Goal: Information Seeking & Learning: Compare options

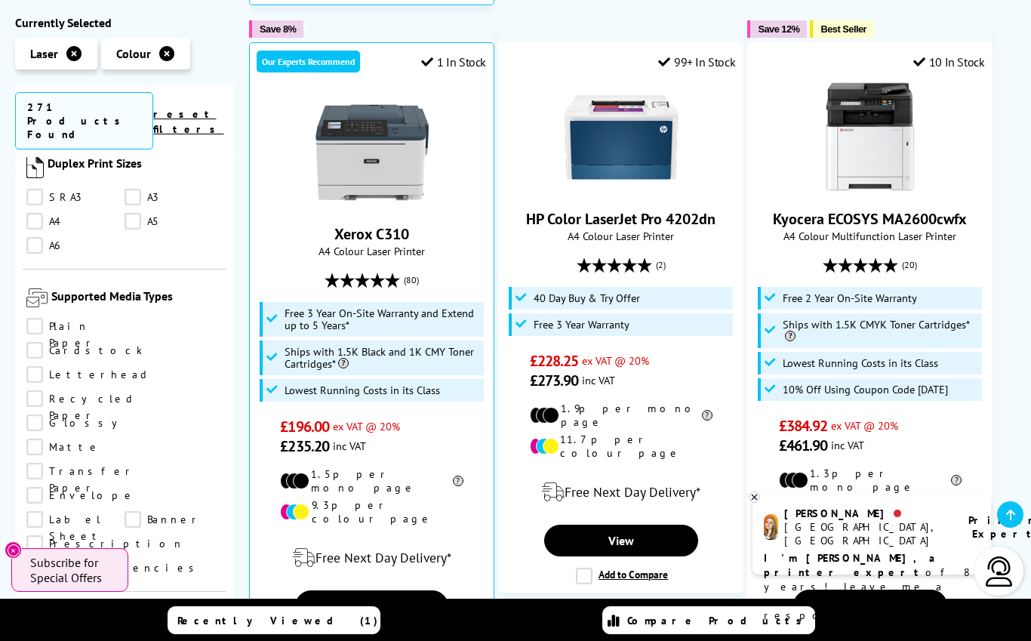
scroll to position [1571, 0]
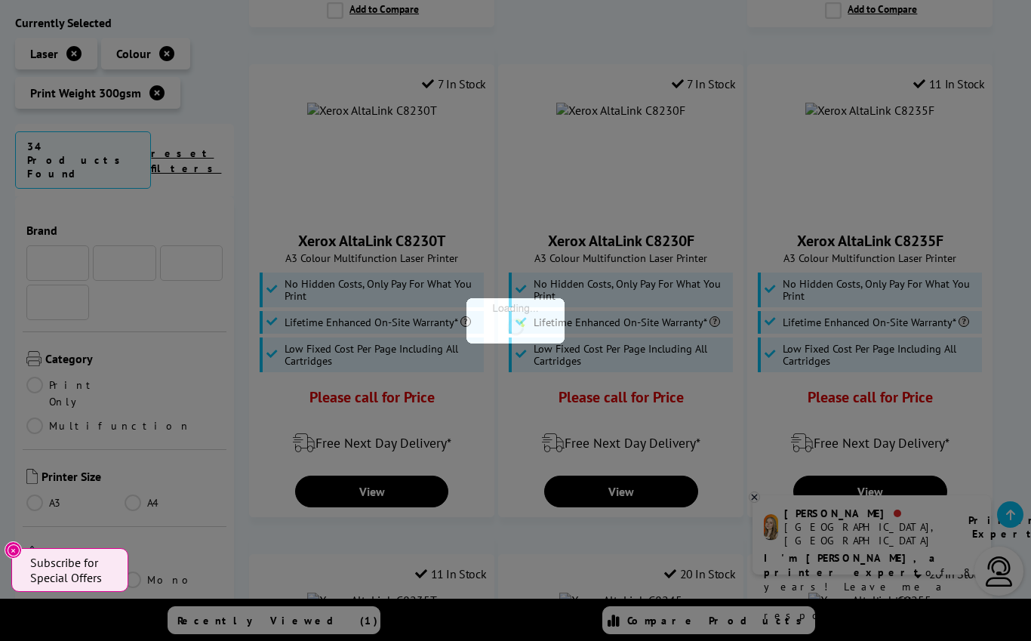
scroll to position [1571, 0]
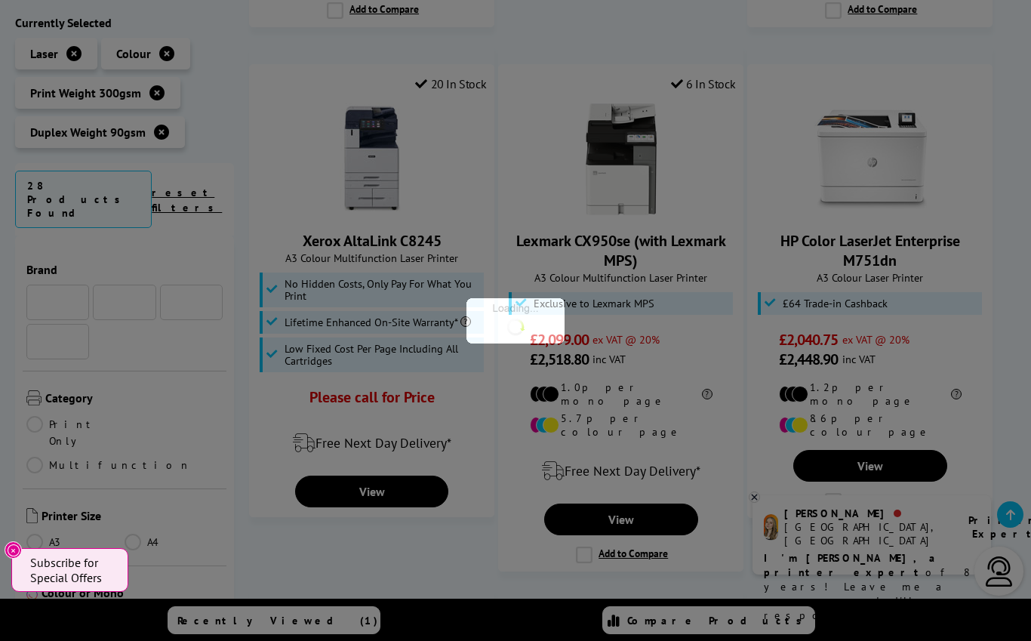
scroll to position [1571, 0]
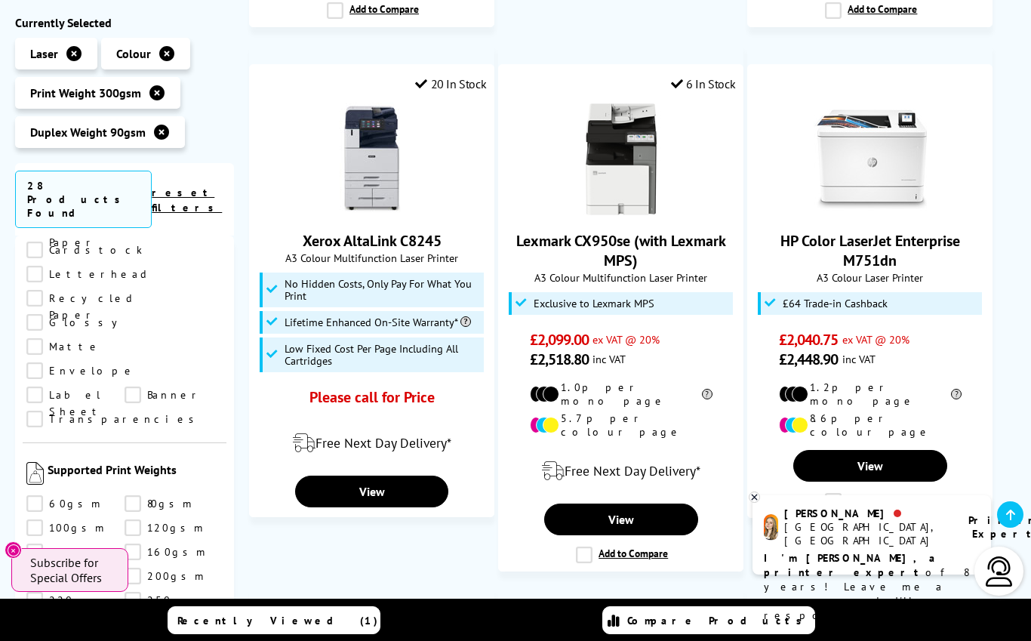
click at [123, 592] on link "220gsm" at bounding box center [75, 600] width 98 height 17
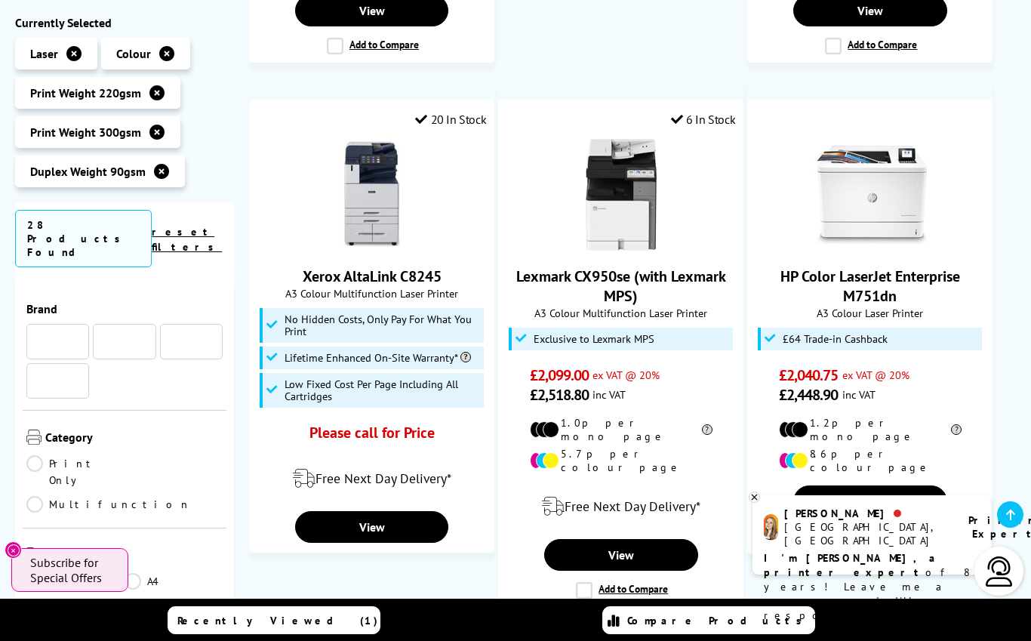
scroll to position [1571, 0]
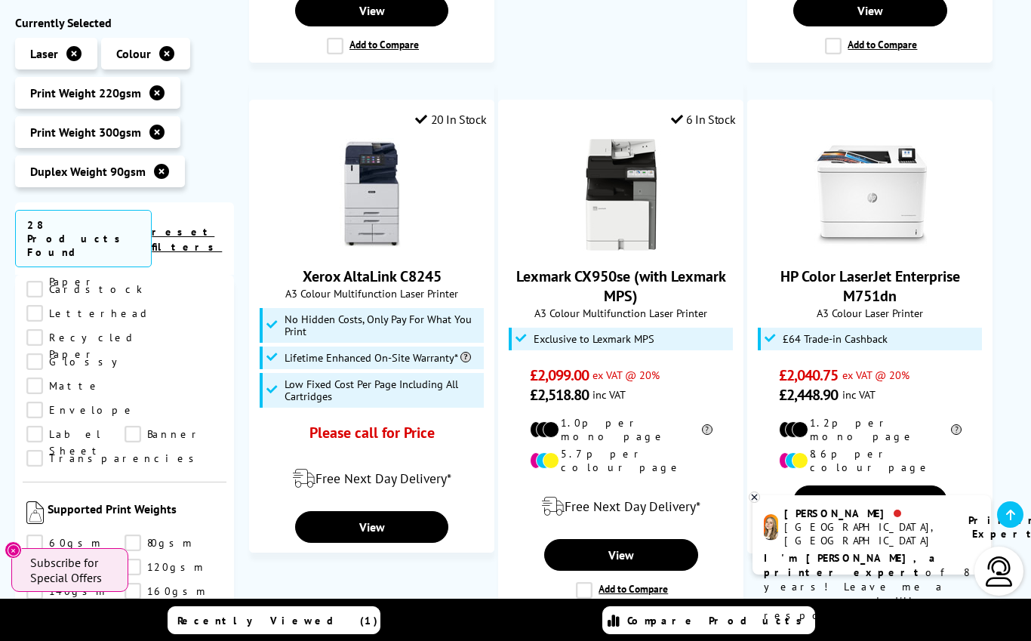
click at [125, 607] on link "200gsm" at bounding box center [174, 615] width 98 height 17
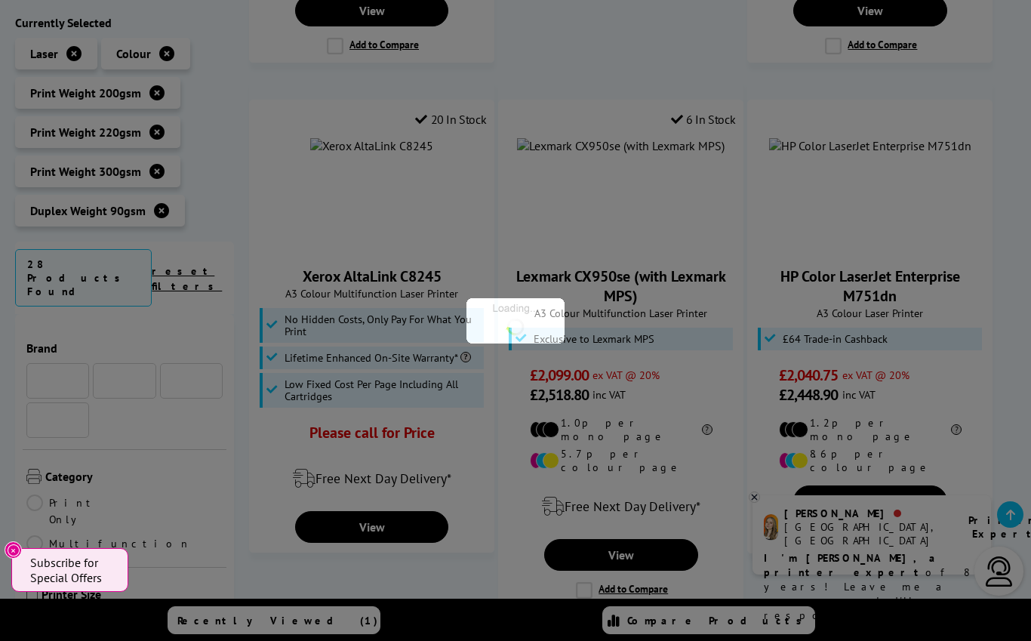
scroll to position [1571, 0]
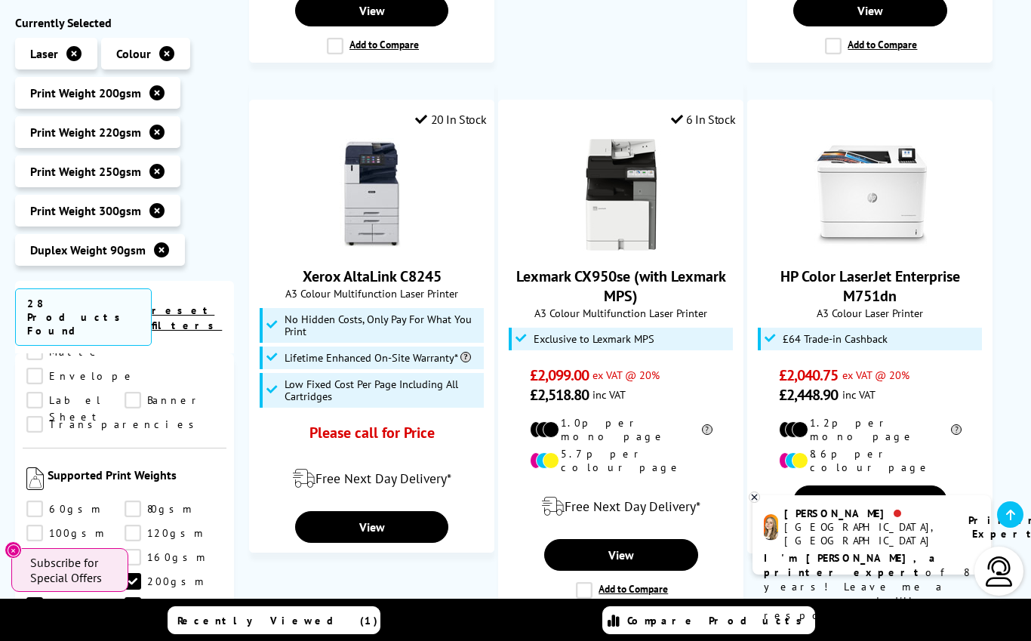
scroll to position [1719, 0]
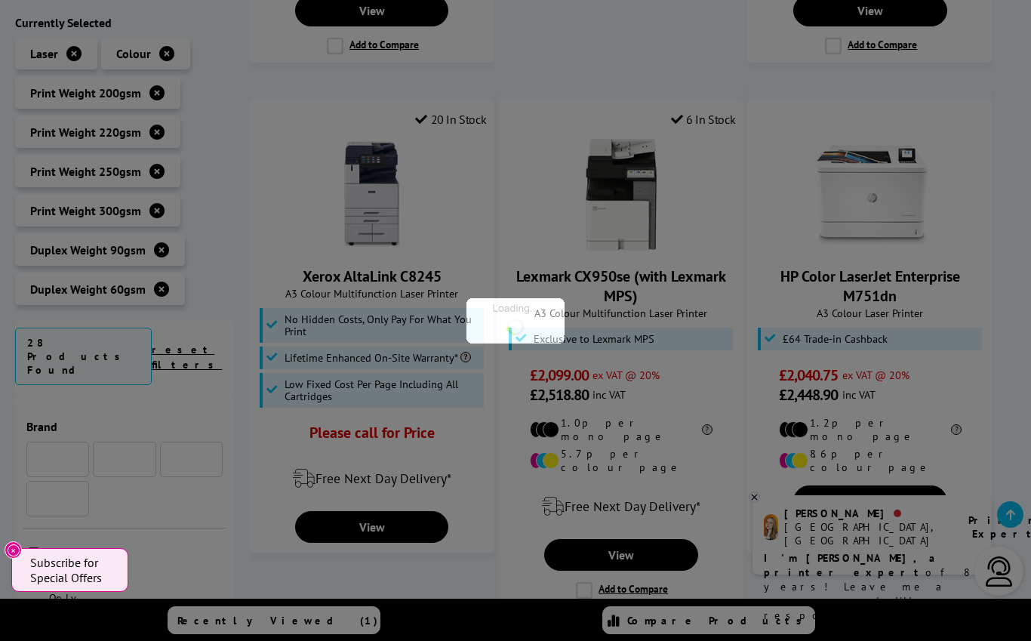
scroll to position [1719, 0]
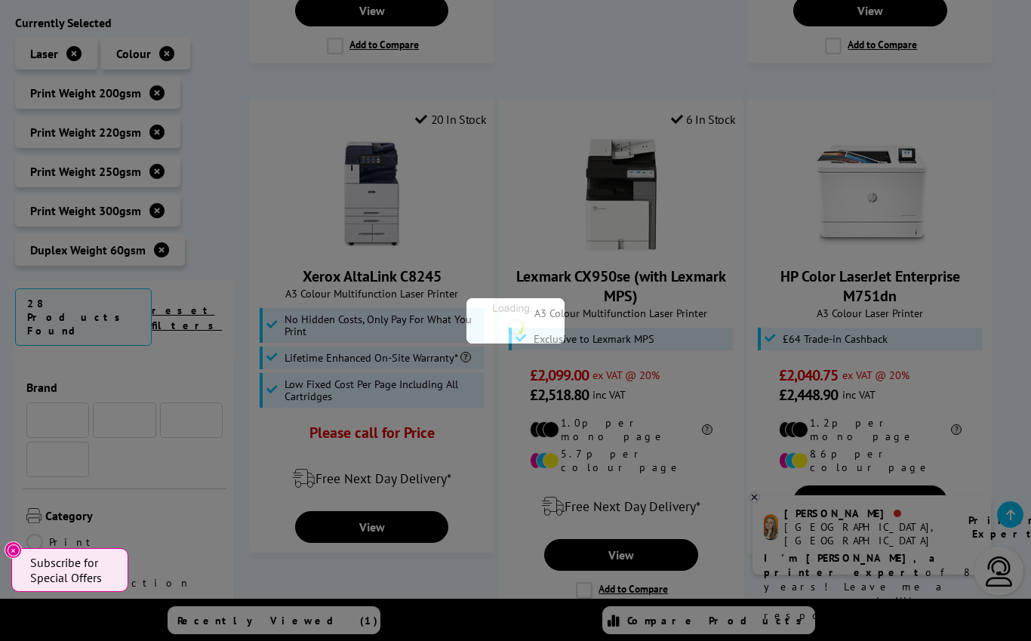
scroll to position [1719, 0]
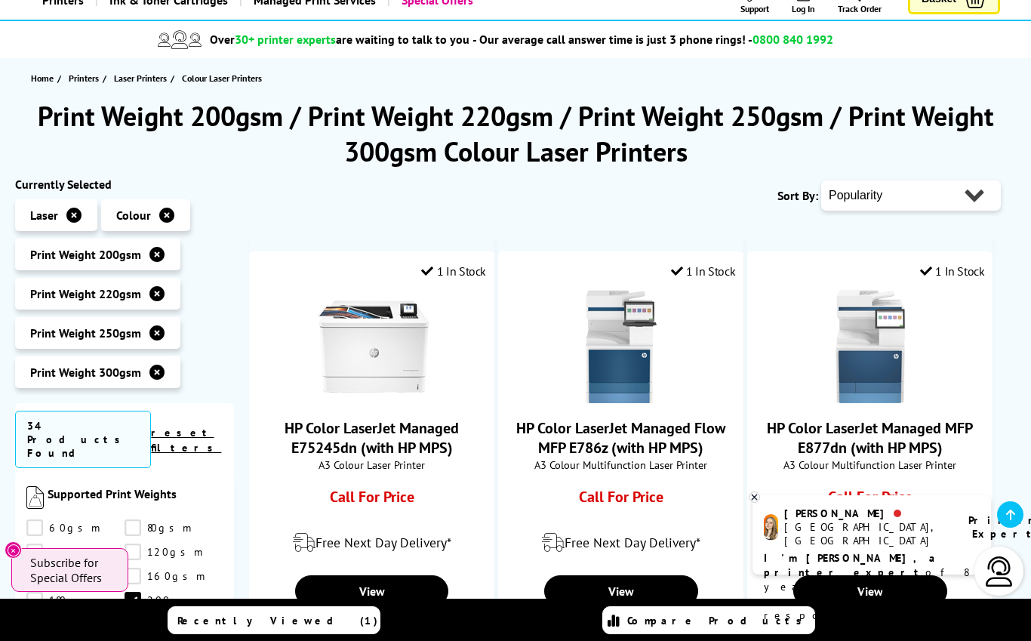
scroll to position [125, 0]
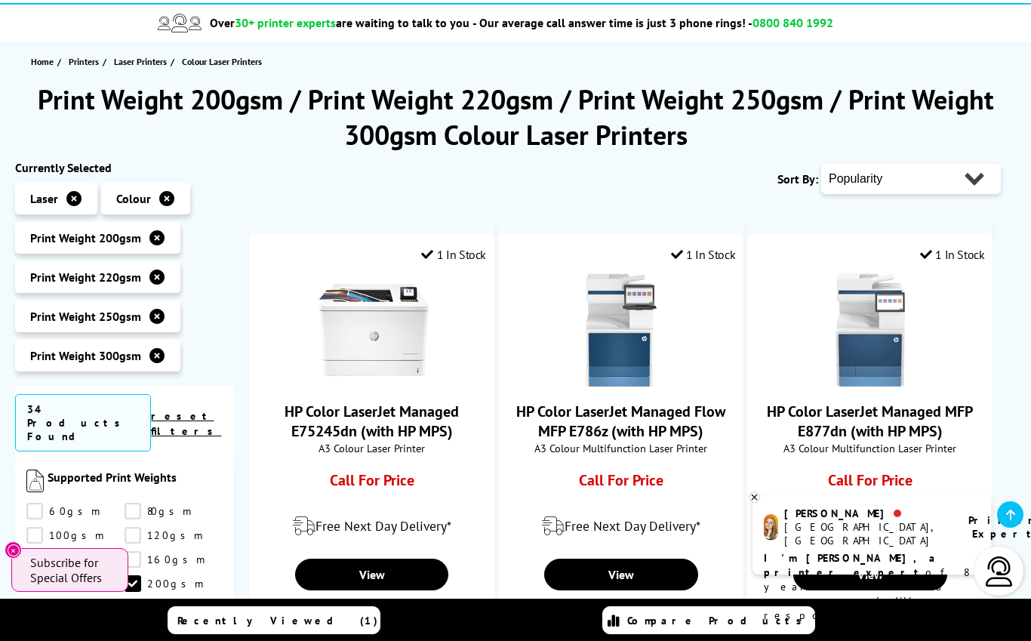
click at [972, 189] on select "Popularity Rating Price - Low to High Price - High to Low Running Costs - Low t…" at bounding box center [911, 179] width 180 height 30
select select "Price Ascending"
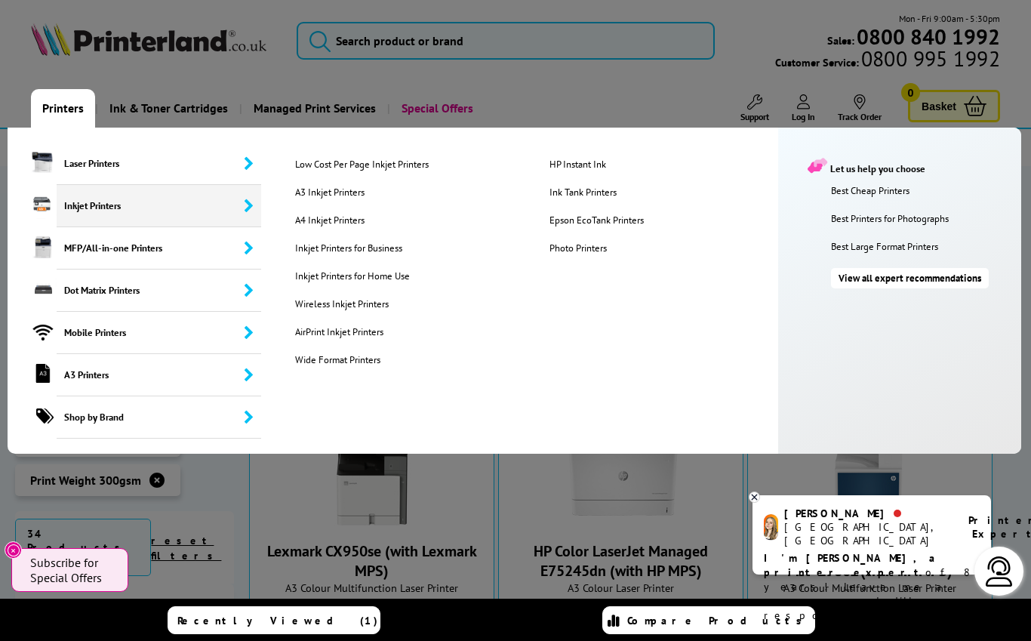
click at [354, 218] on link "A4 Inkjet Printers" at bounding box center [411, 220] width 254 height 13
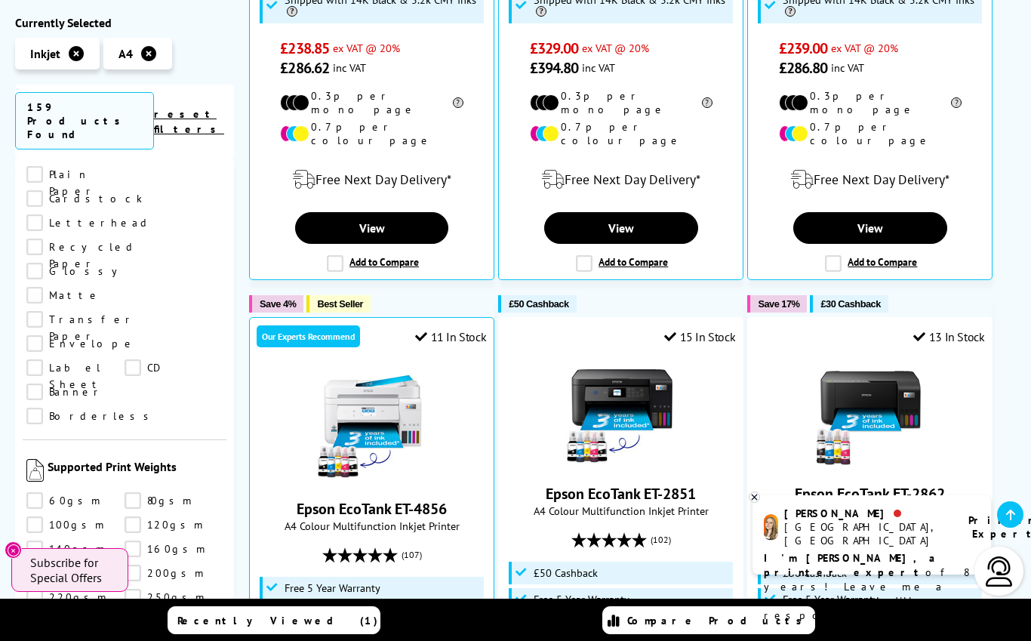
scroll to position [1700, 0]
click at [59, 612] on link "300gsm" at bounding box center [75, 620] width 98 height 17
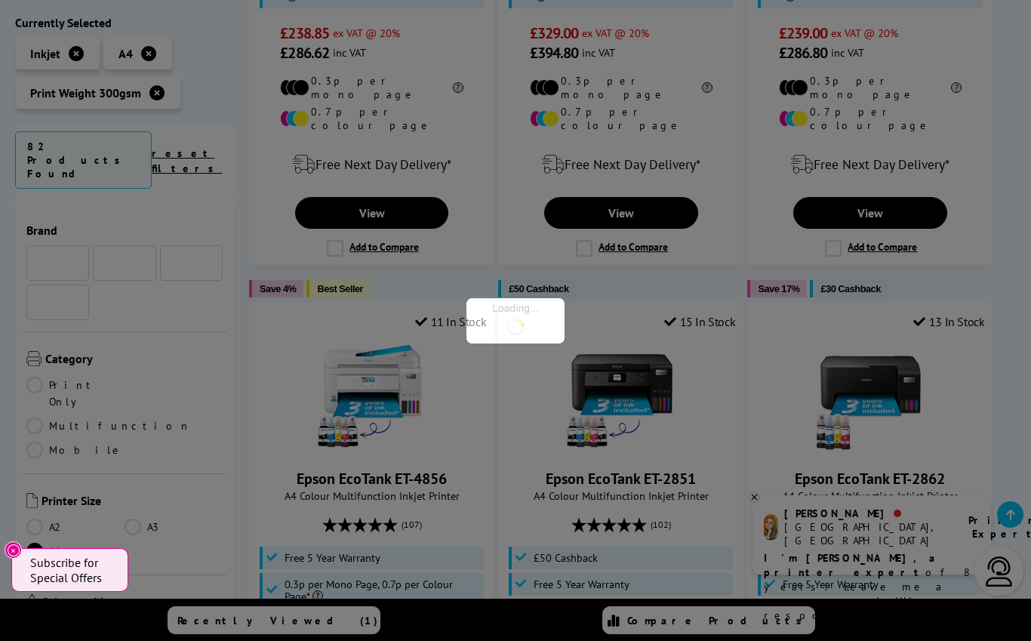
scroll to position [1700, 0]
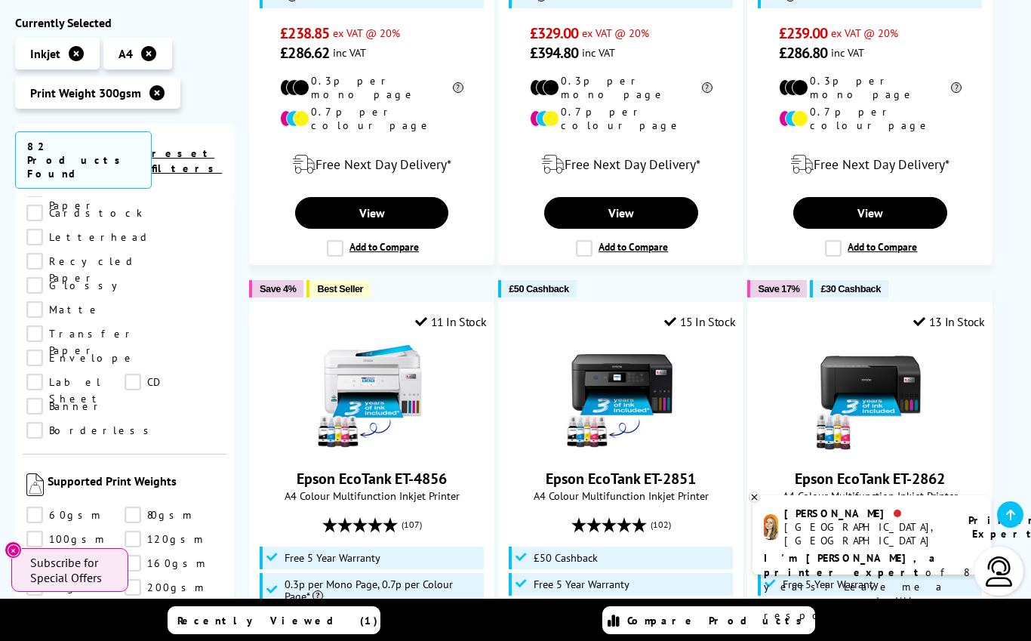
click at [135, 627] on link "350gsm" at bounding box center [174, 635] width 98 height 17
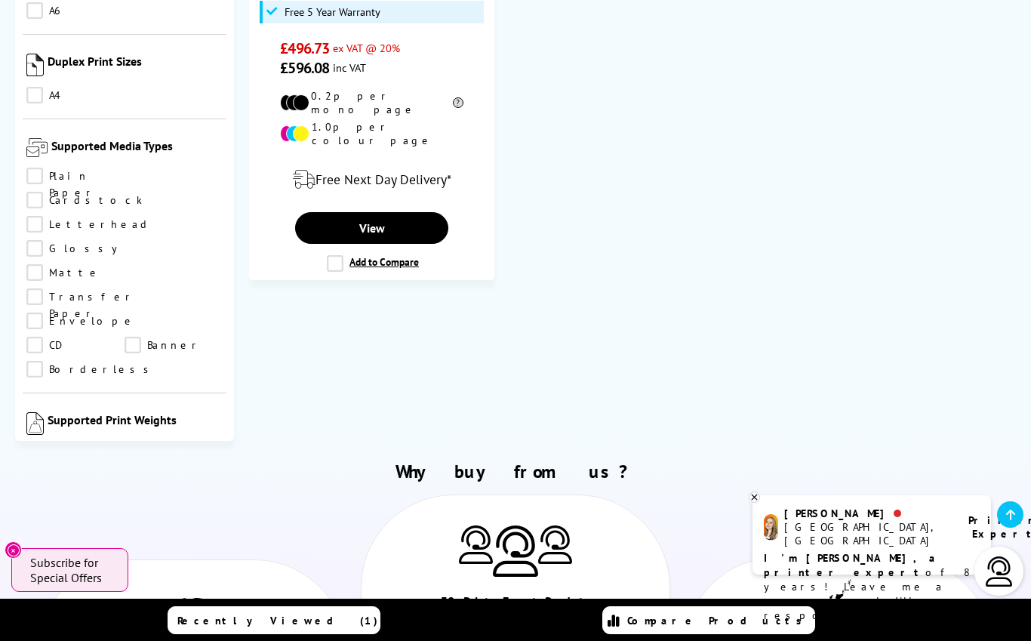
scroll to position [602, 0]
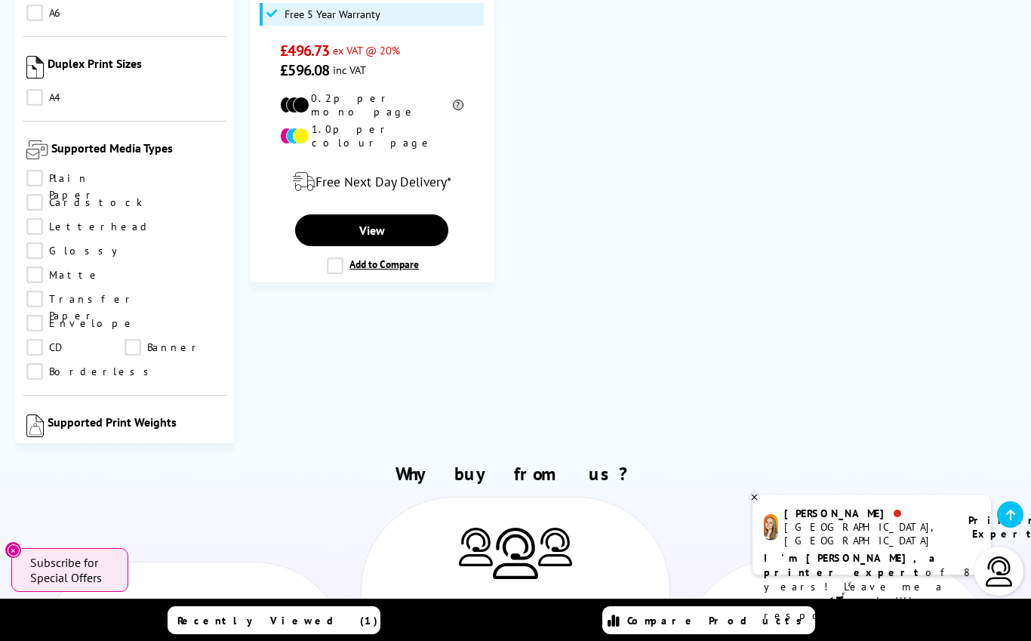
click at [63, 568] on link "350gsm" at bounding box center [75, 576] width 98 height 17
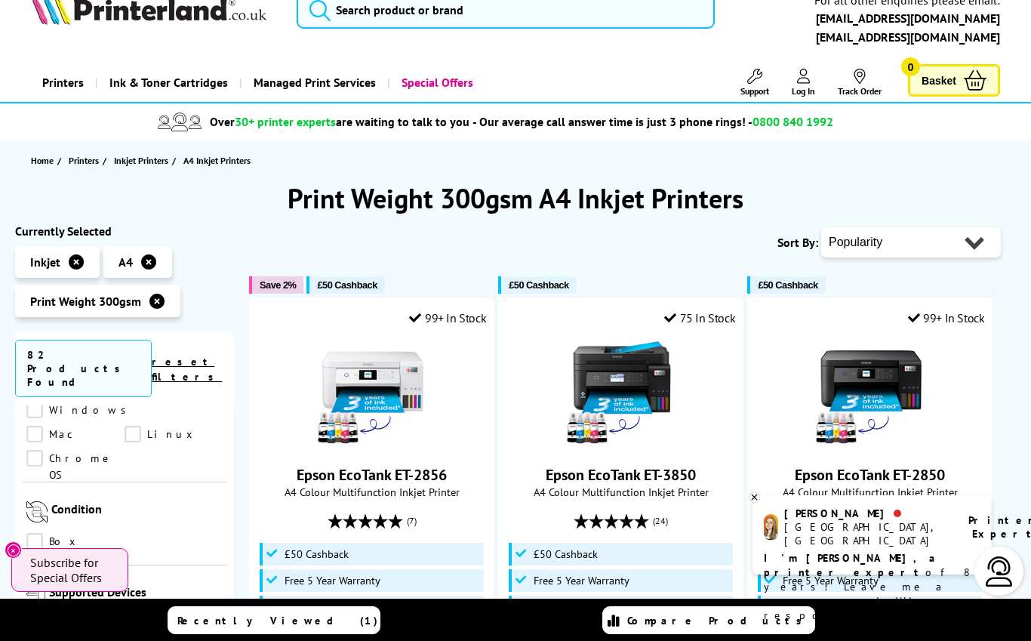
scroll to position [21, 0]
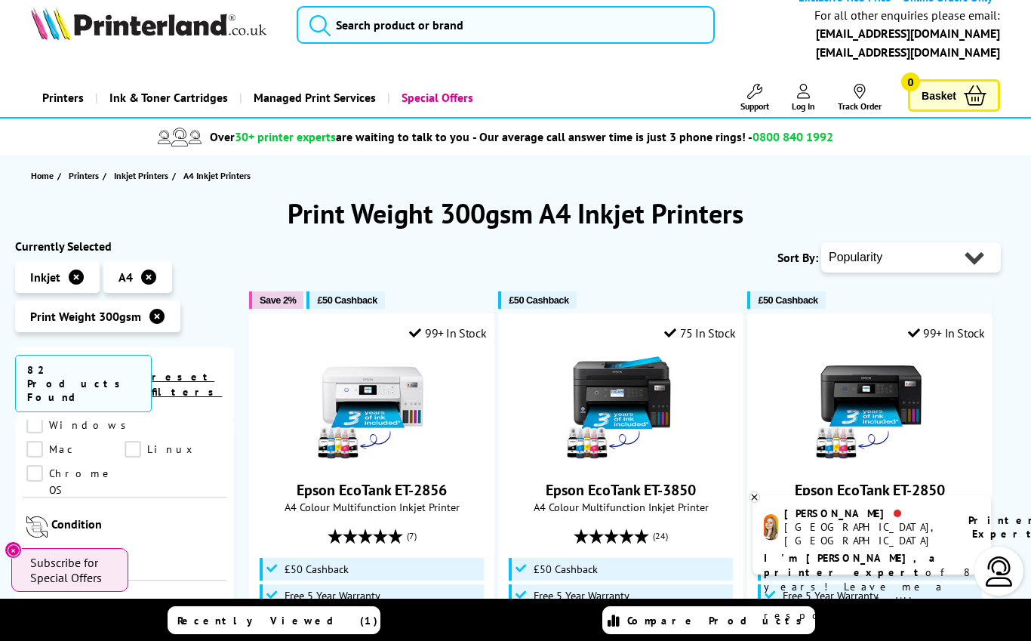
click at [934, 258] on select "Popularity Rating Price - Low to High Price - High to Low Running Costs - Low t…" at bounding box center [911, 257] width 180 height 30
select select "Price Ascending"
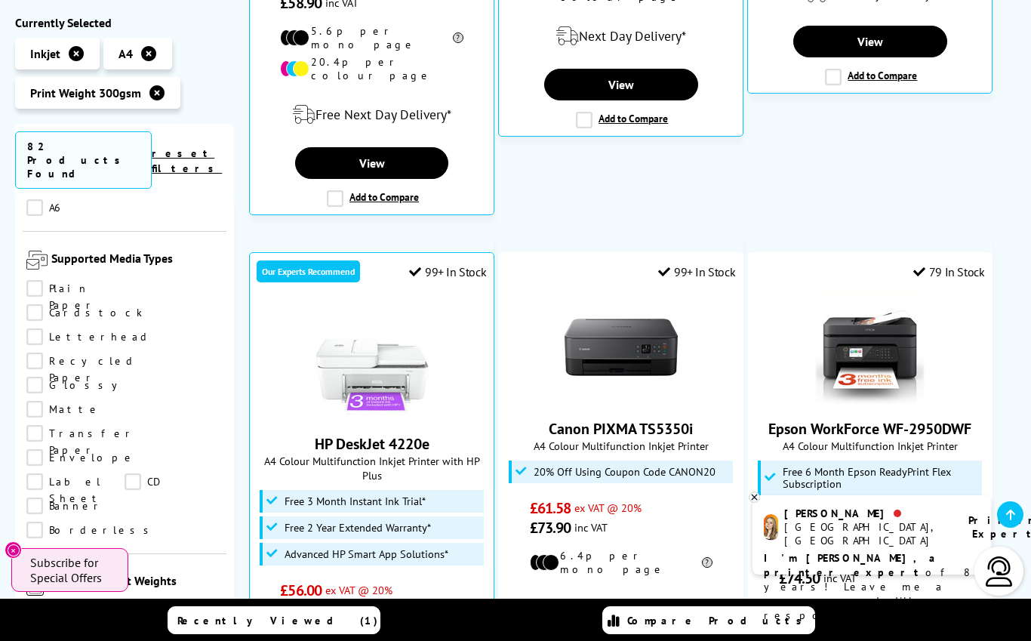
scroll to position [1603, 0]
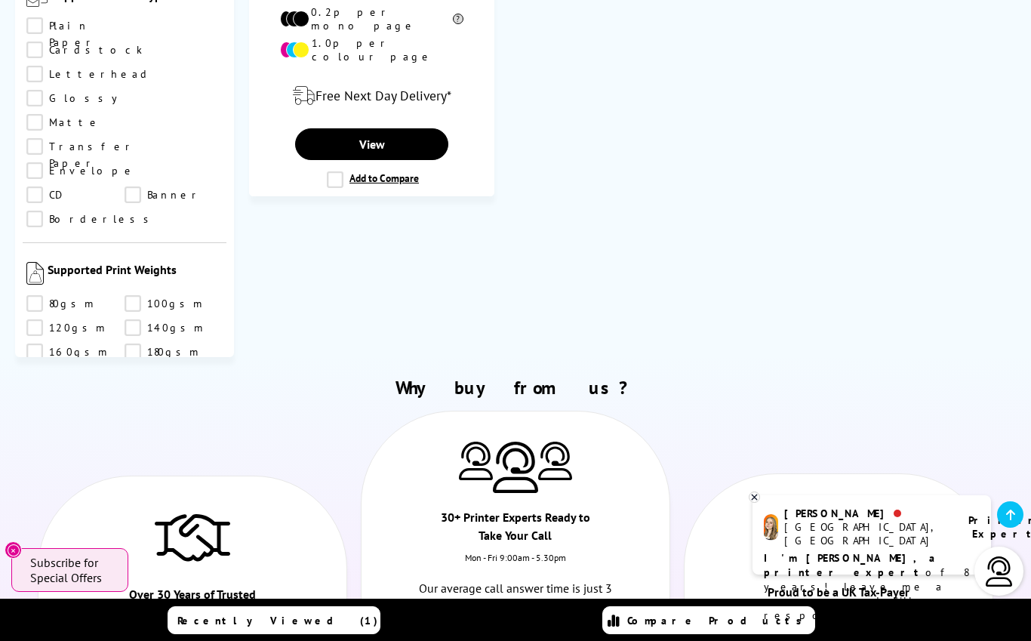
scroll to position [1130, 0]
click at [54, 412] on link "350gsm" at bounding box center [75, 420] width 98 height 17
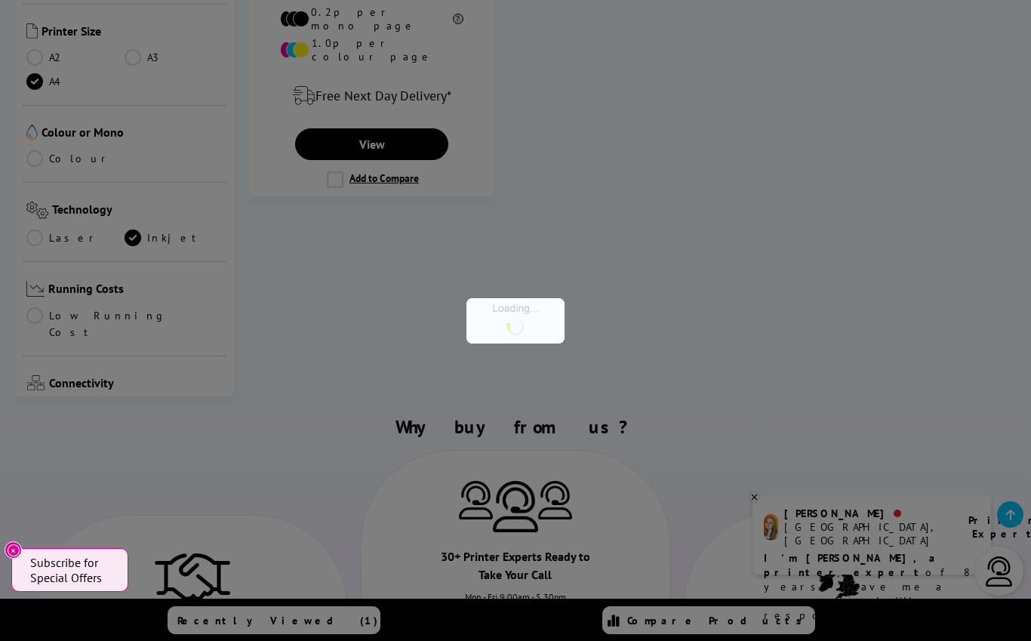
scroll to position [1130, 0]
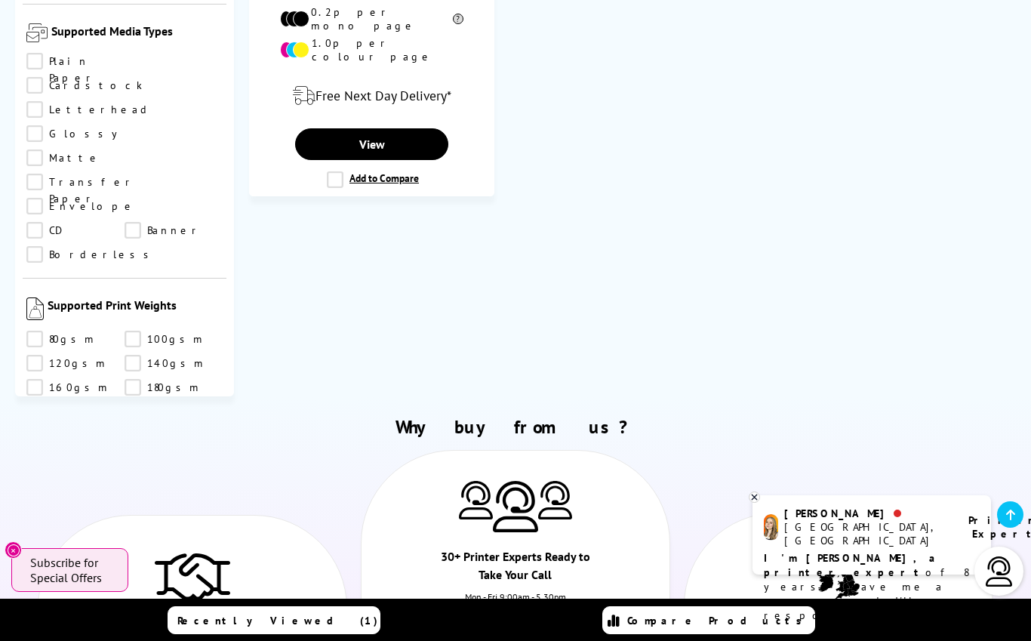
click at [63, 476] on link "450gsm" at bounding box center [75, 484] width 98 height 17
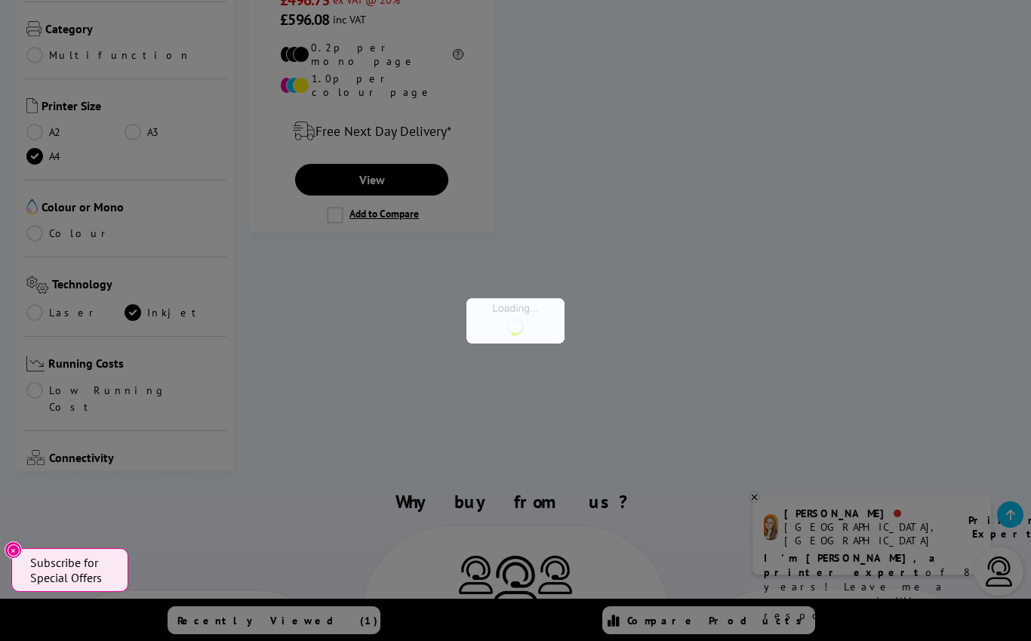
scroll to position [1130, 0]
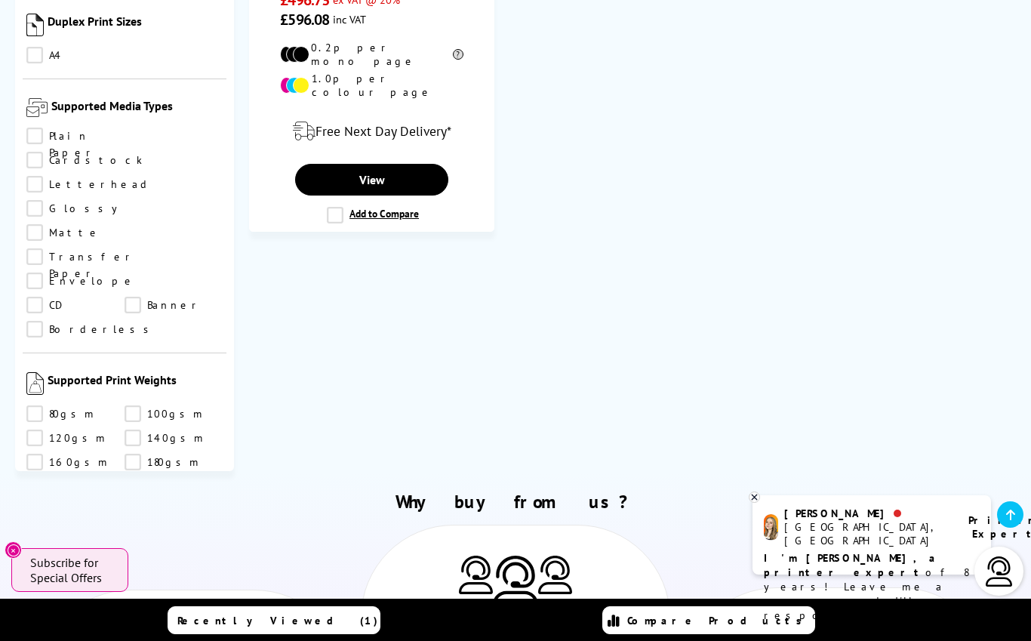
click at [161, 550] on link "500gsm" at bounding box center [174, 558] width 98 height 17
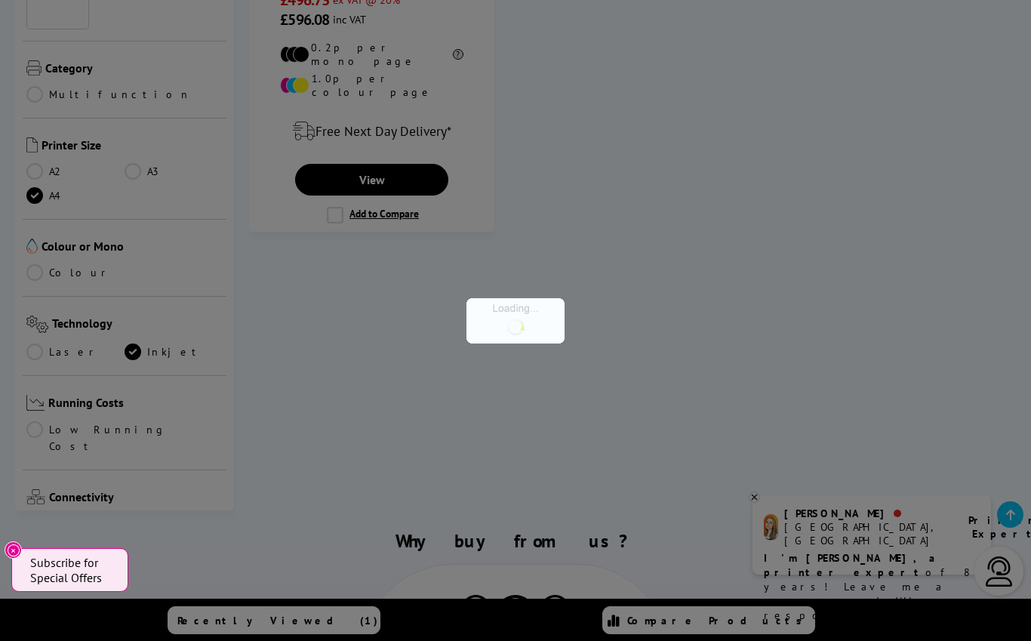
scroll to position [1130, 0]
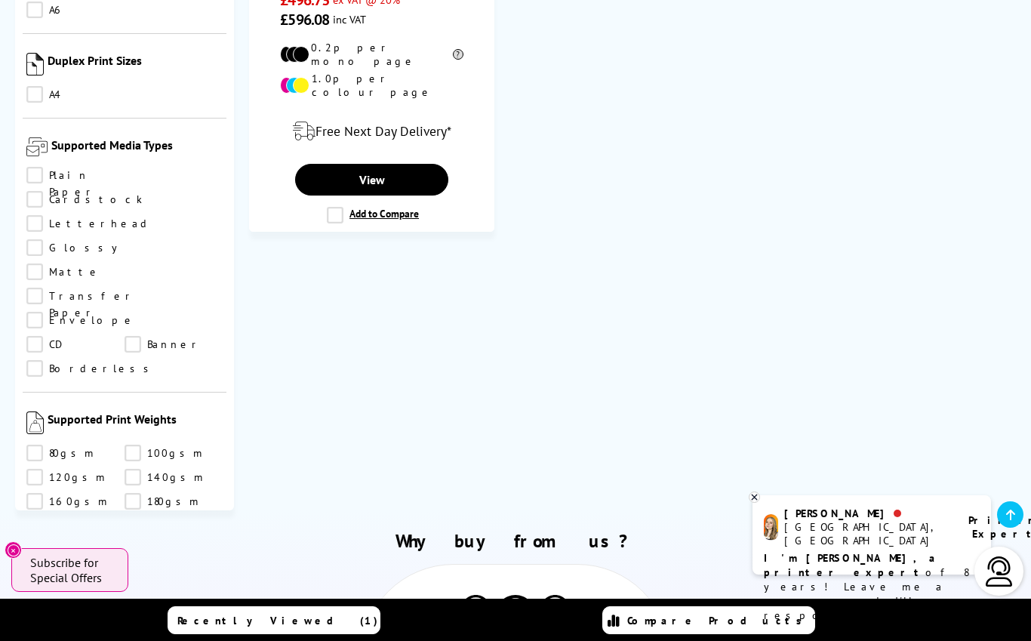
click at [65, 614] on link "600gsm" at bounding box center [75, 622] width 98 height 17
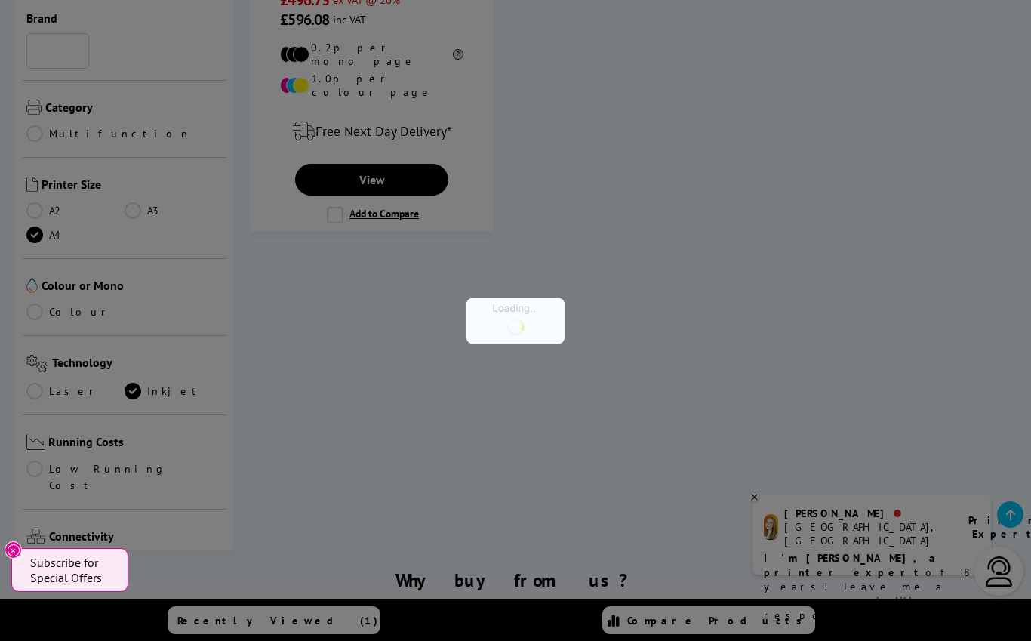
scroll to position [1130, 0]
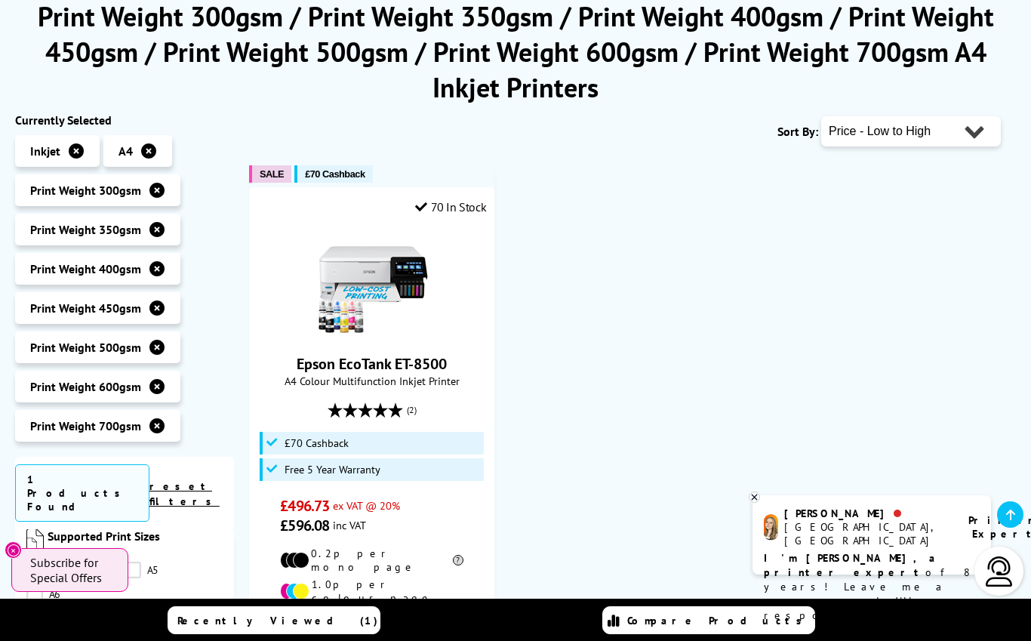
scroll to position [207, 0]
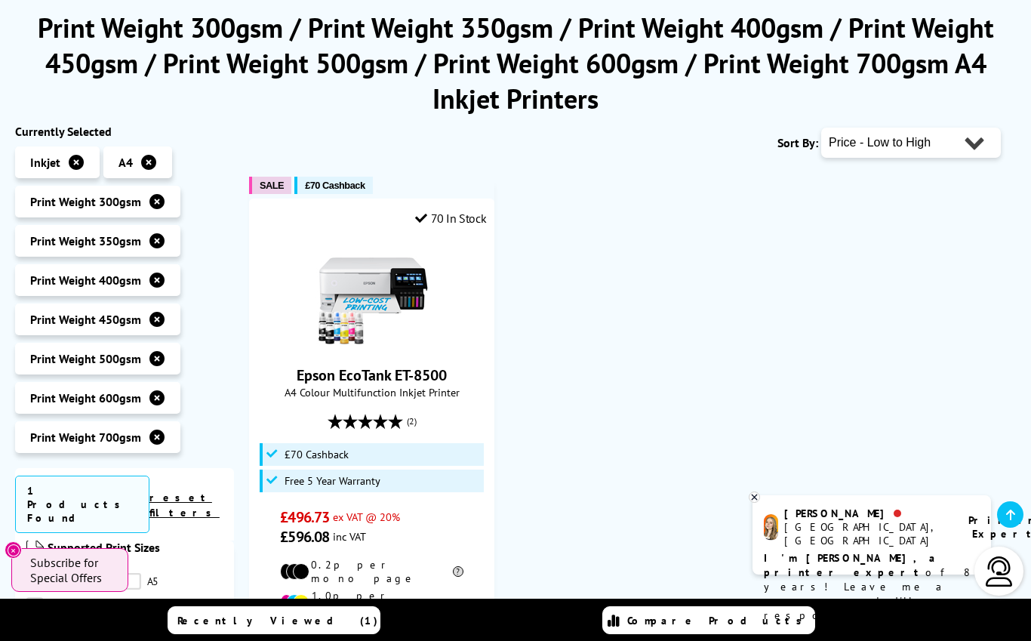
click at [194, 499] on link "reset filters" at bounding box center [184, 505] width 70 height 29
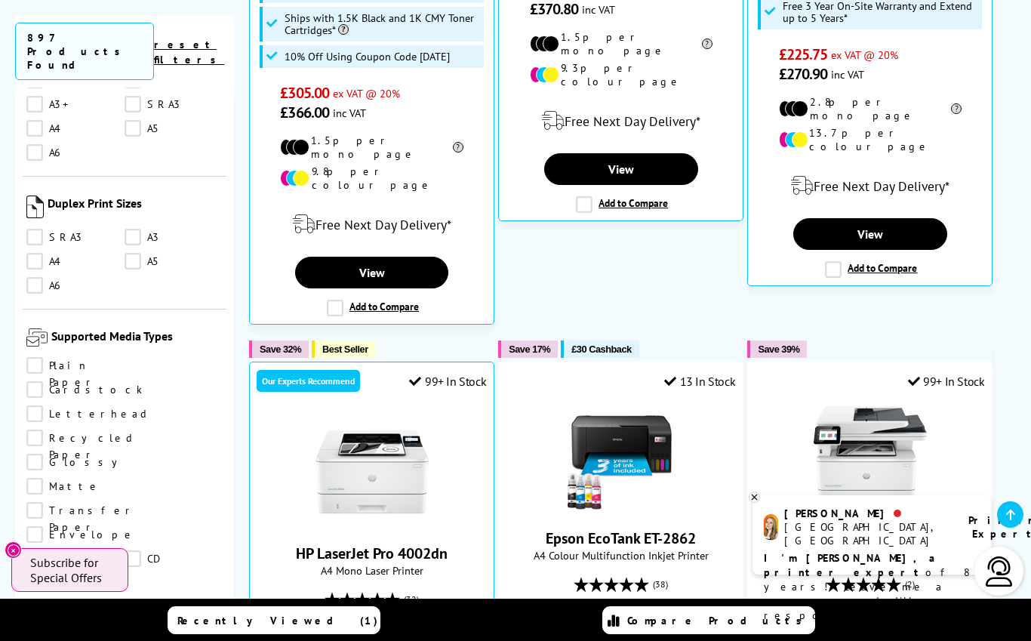
scroll to position [1733, 0]
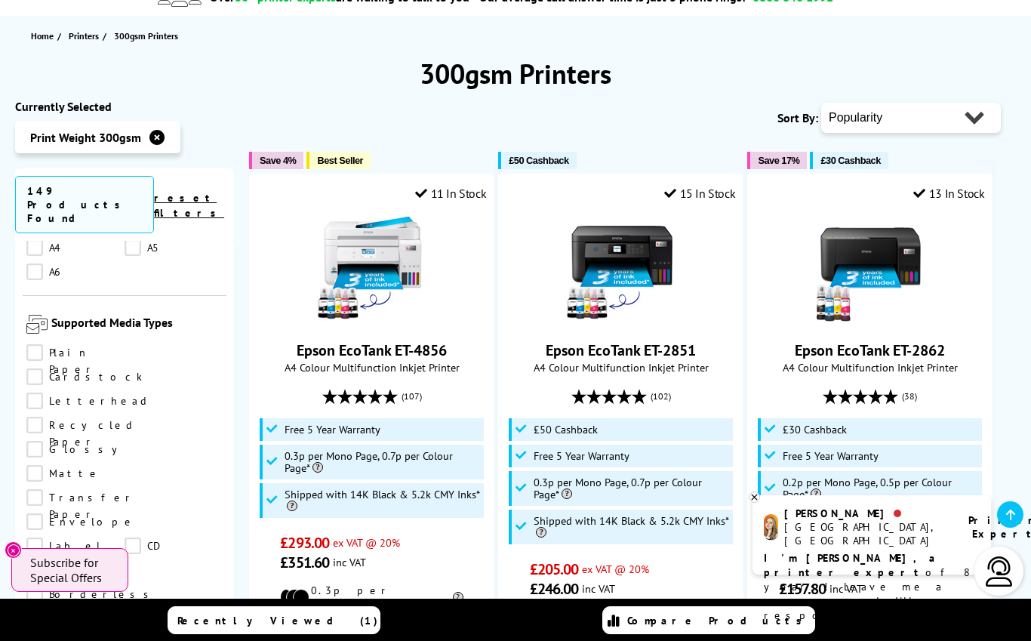
scroll to position [147, 0]
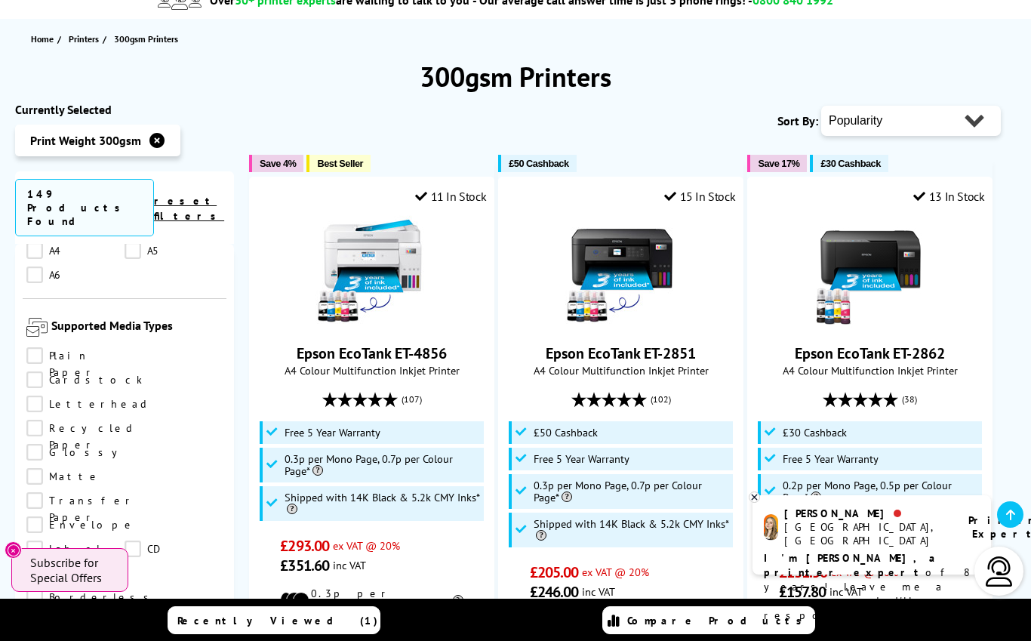
click at [967, 112] on select "Popularity Rating Price - Low to High Price - High to Low Running Costs - Low t…" at bounding box center [911, 121] width 180 height 30
select select "Price Ascending"
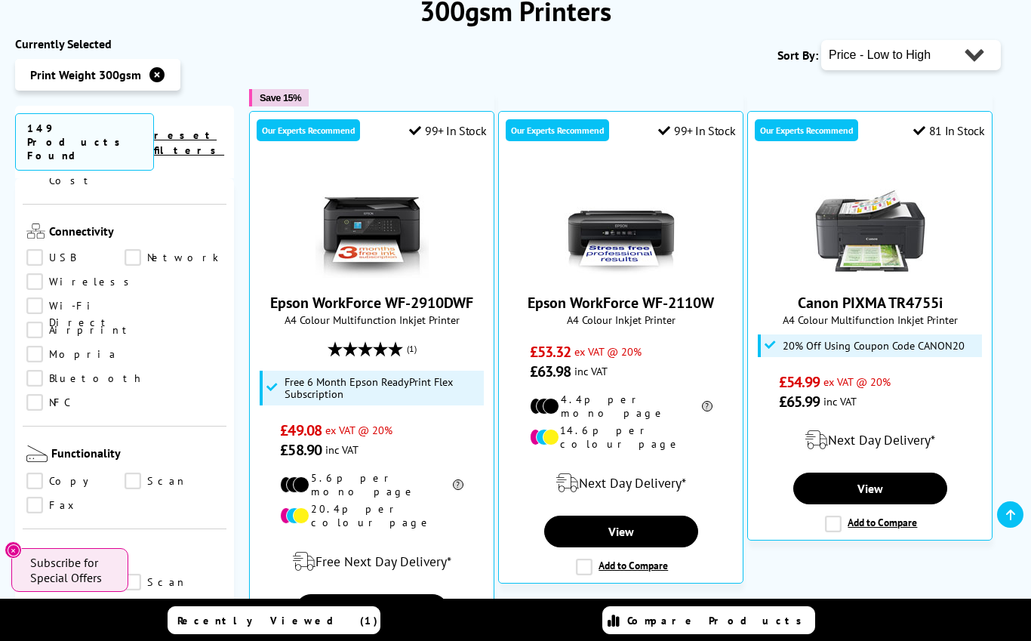
scroll to position [657, 0]
click at [28, 575] on ul "Print Scan" at bounding box center [124, 587] width 196 height 24
click at [35, 575] on link "Print" at bounding box center [75, 583] width 98 height 17
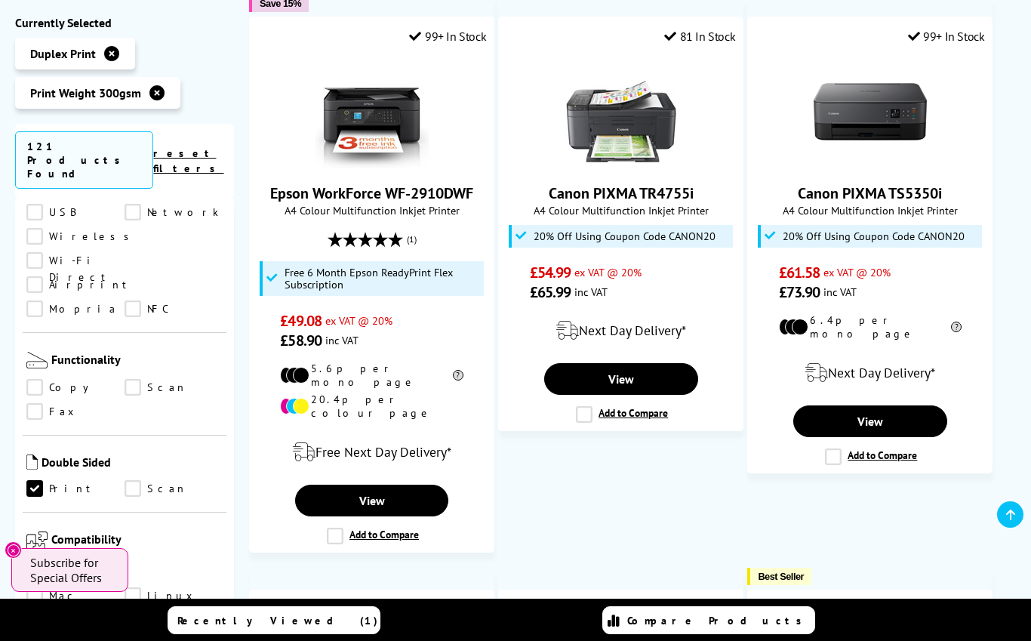
scroll to position [294, 0]
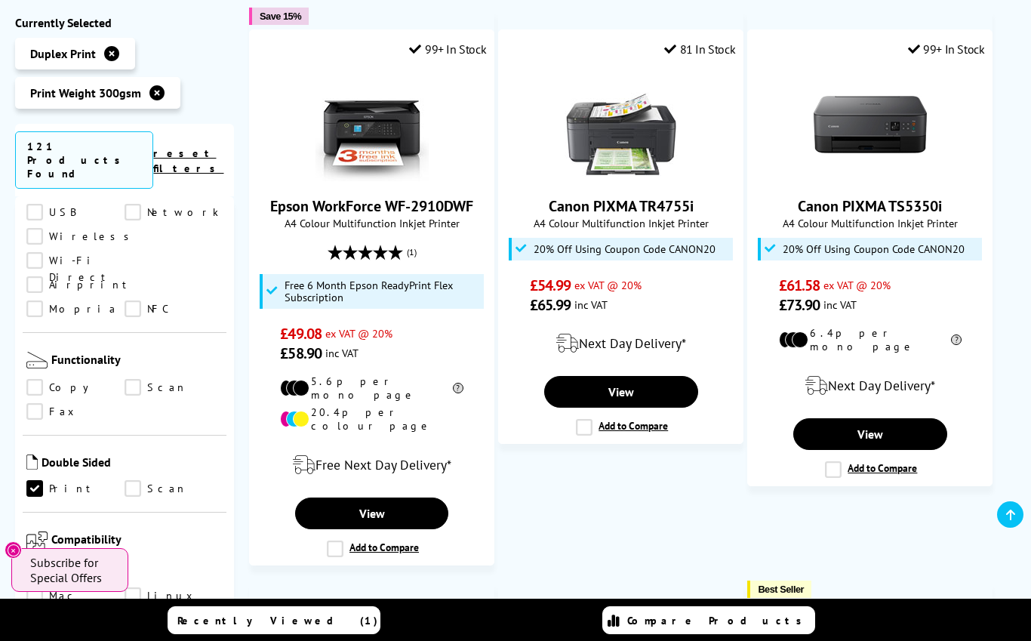
click at [692, 226] on span "A4 Colour Multifunction Inkjet Printer" at bounding box center [621, 223] width 229 height 14
click at [694, 196] on link "Canon PIXMA TR4755i" at bounding box center [621, 206] width 145 height 20
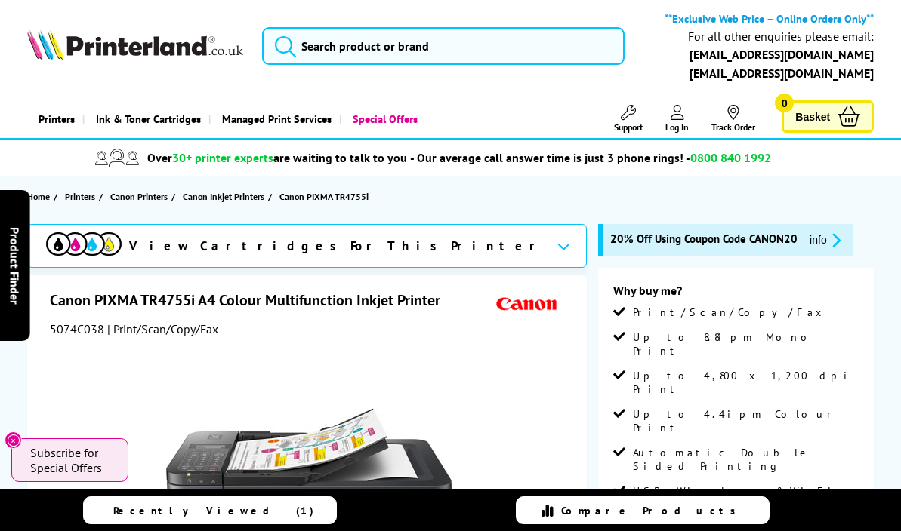
click at [836, 356] on li "Up to 8.8ipm Mono Print" at bounding box center [735, 350] width 245 height 38
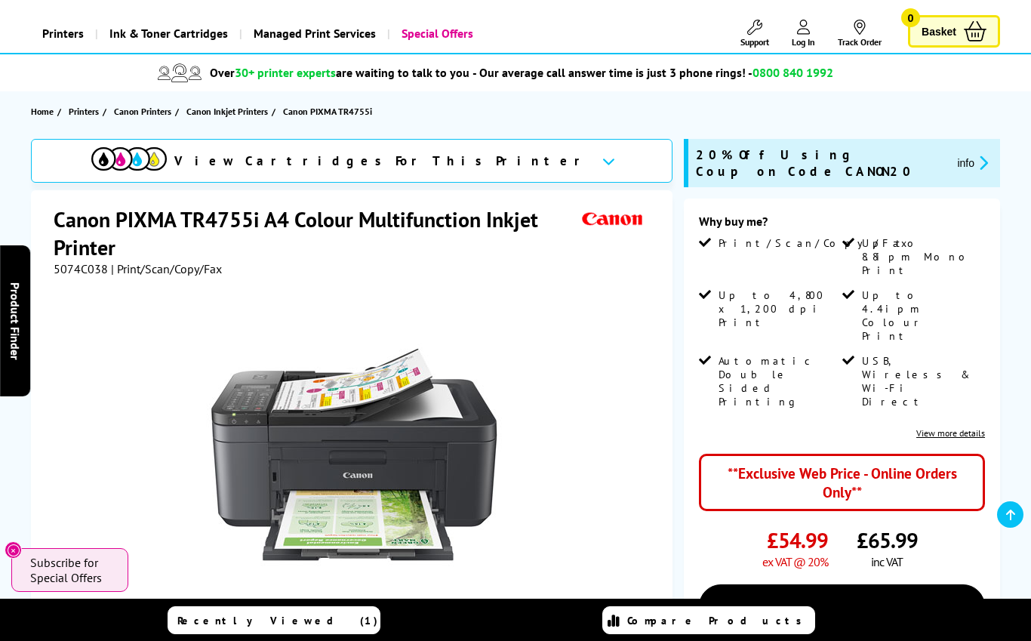
scroll to position [83, 0]
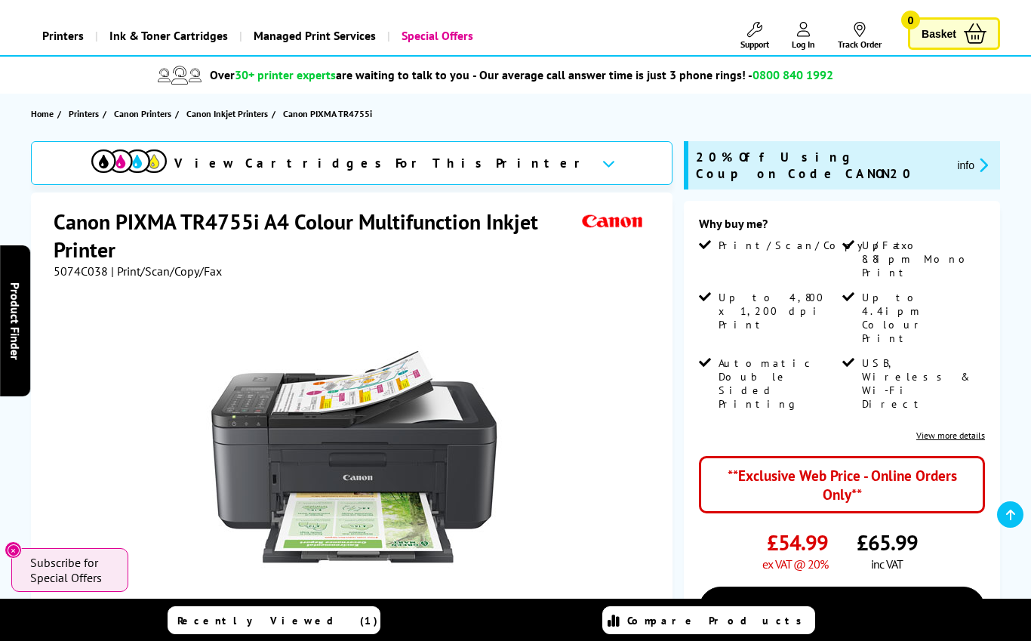
click at [796, 356] on span "Automatic Double Sided Printing" at bounding box center [779, 383] width 121 height 54
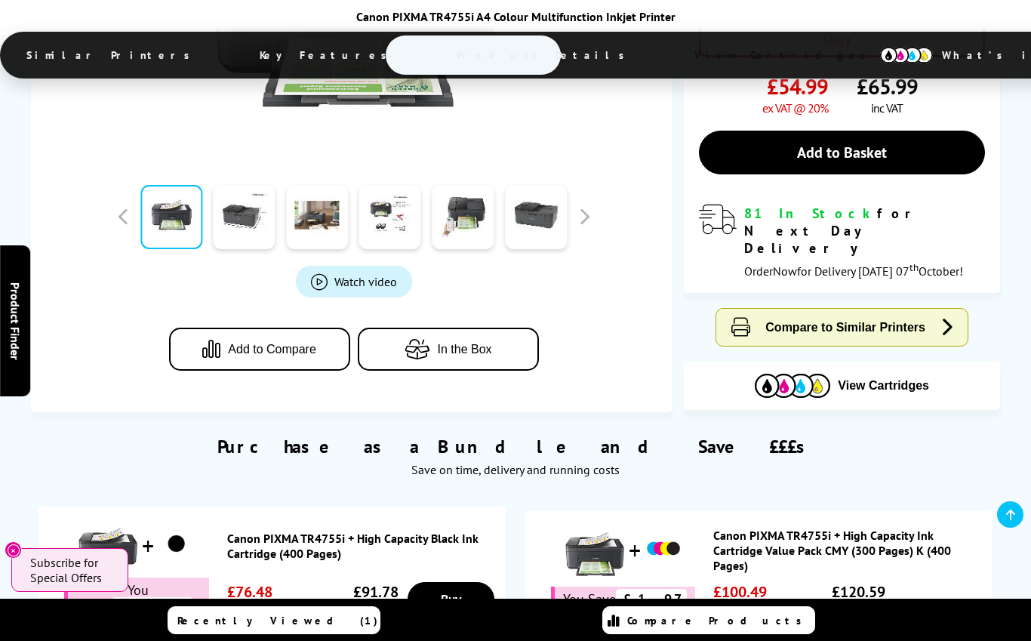
scroll to position [544, 0]
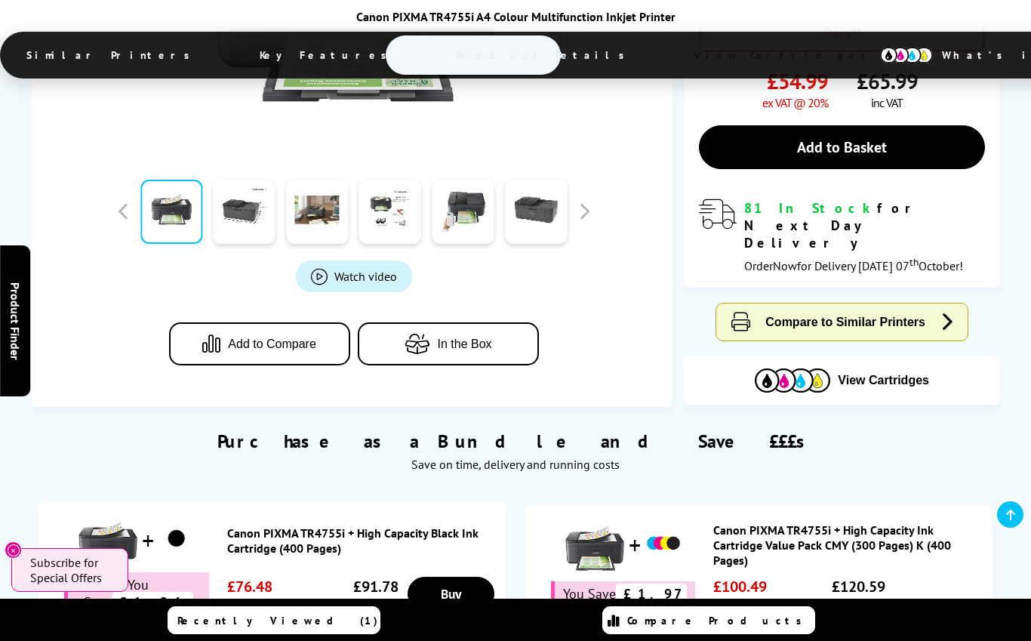
click at [335, 277] on span "Watch video" at bounding box center [365, 276] width 63 height 15
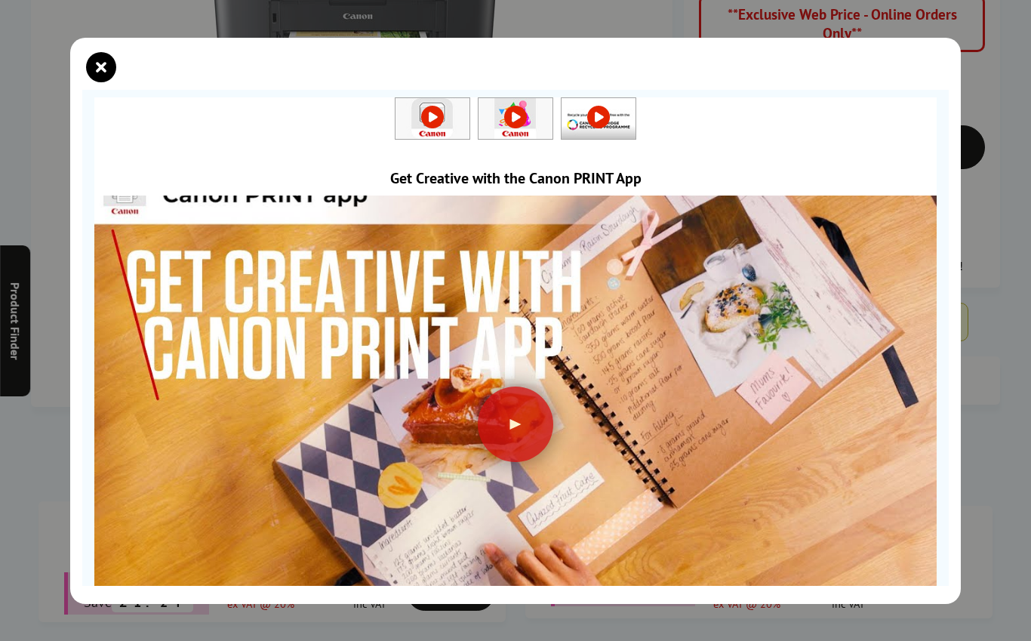
click at [433, 121] on link at bounding box center [433, 116] width 74 height 15
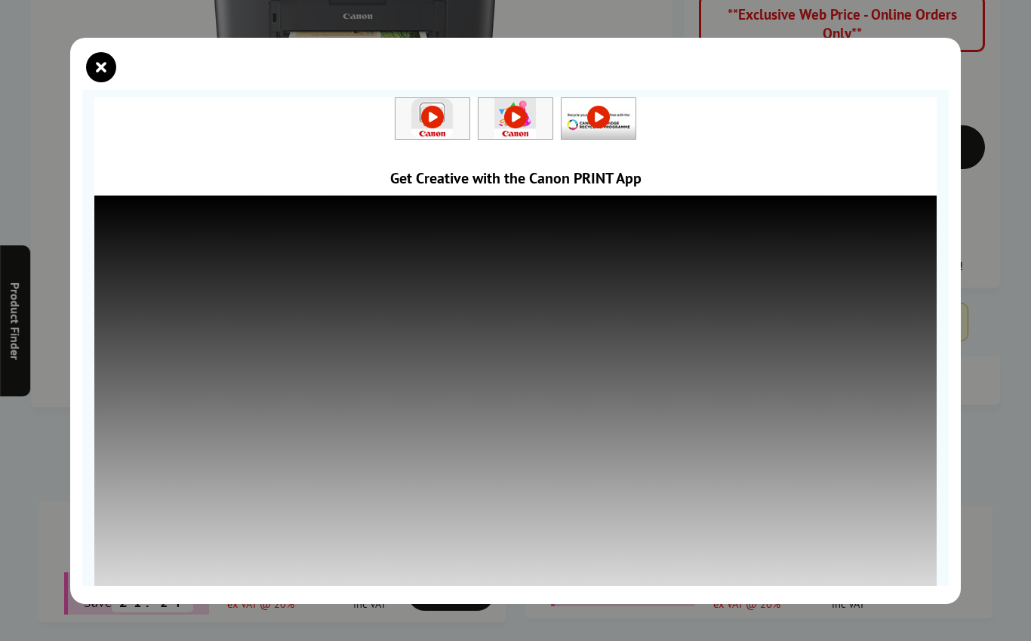
click at [520, 118] on link at bounding box center [516, 116] width 74 height 15
click at [608, 119] on link at bounding box center [599, 116] width 74 height 15
click at [420, 107] on img at bounding box center [433, 119] width 74 height 42
click at [992, 631] on div "Get Creative with the Canon PRINT App" at bounding box center [515, 320] width 1031 height 641
click at [910, 73] on div at bounding box center [515, 73] width 867 height 34
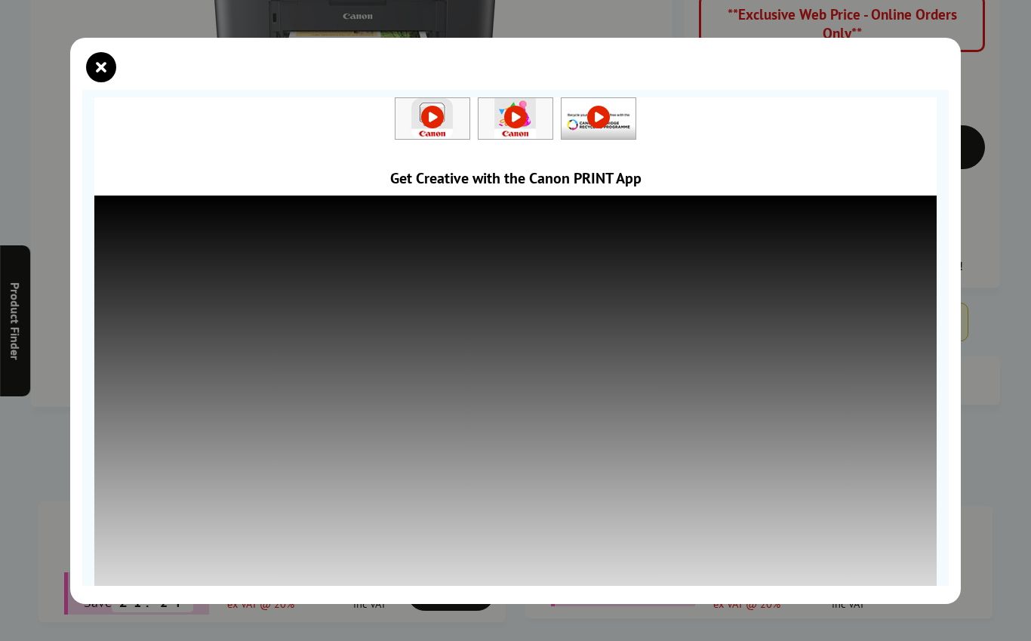
click at [96, 61] on icon "close modal" at bounding box center [101, 67] width 30 height 30
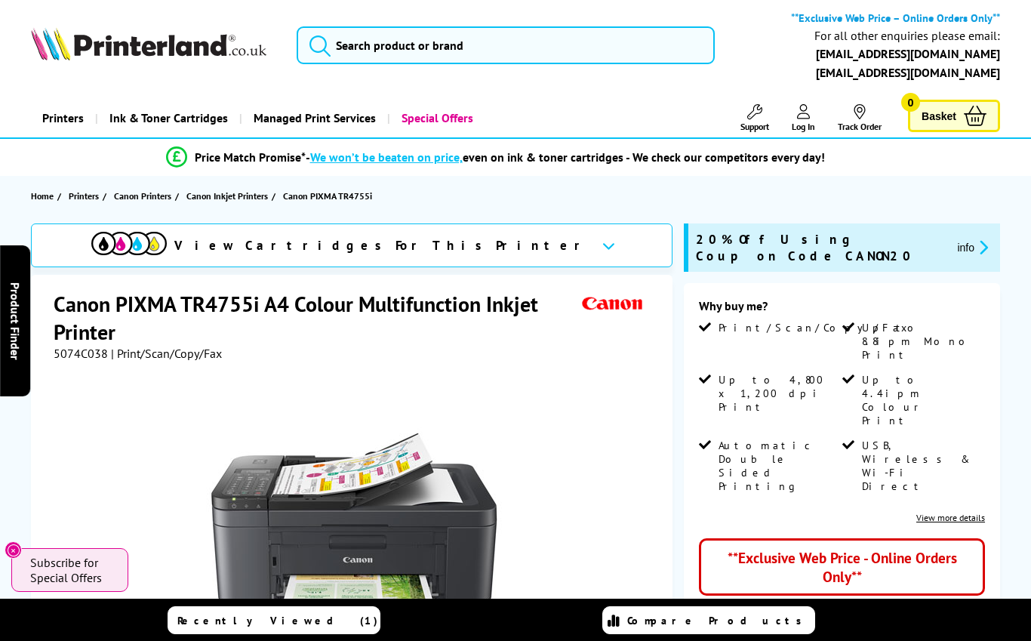
scroll to position [0, 0]
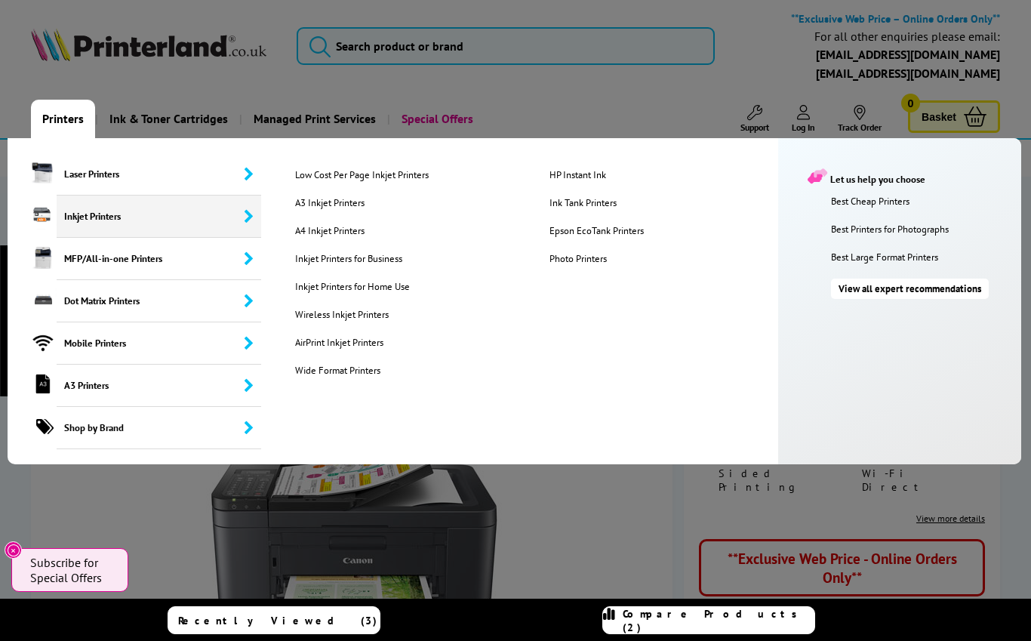
click at [356, 234] on link "A4 Inkjet Printers" at bounding box center [411, 230] width 254 height 13
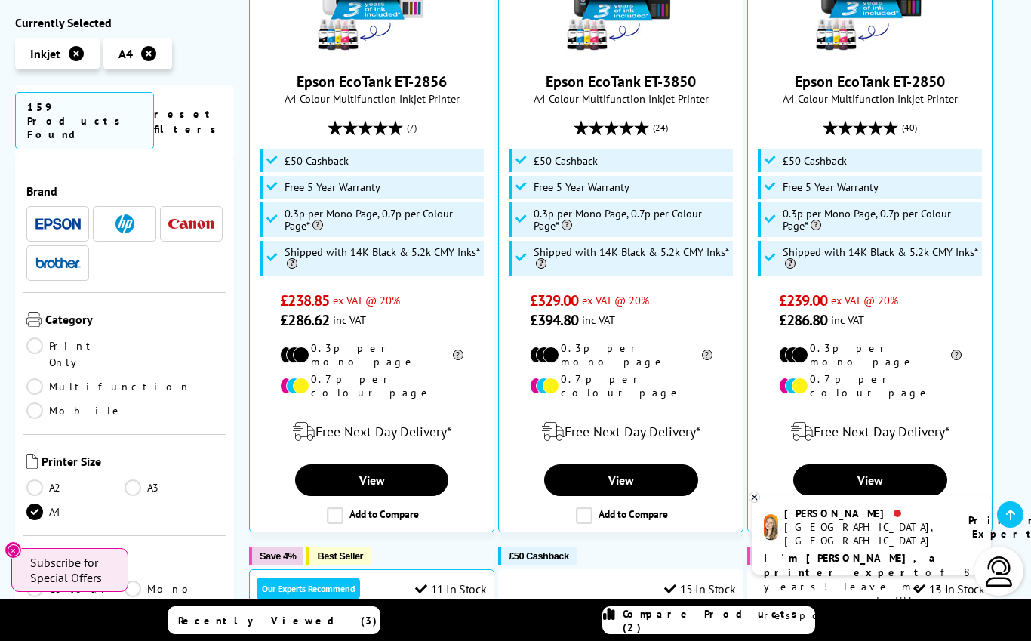
scroll to position [329, 0]
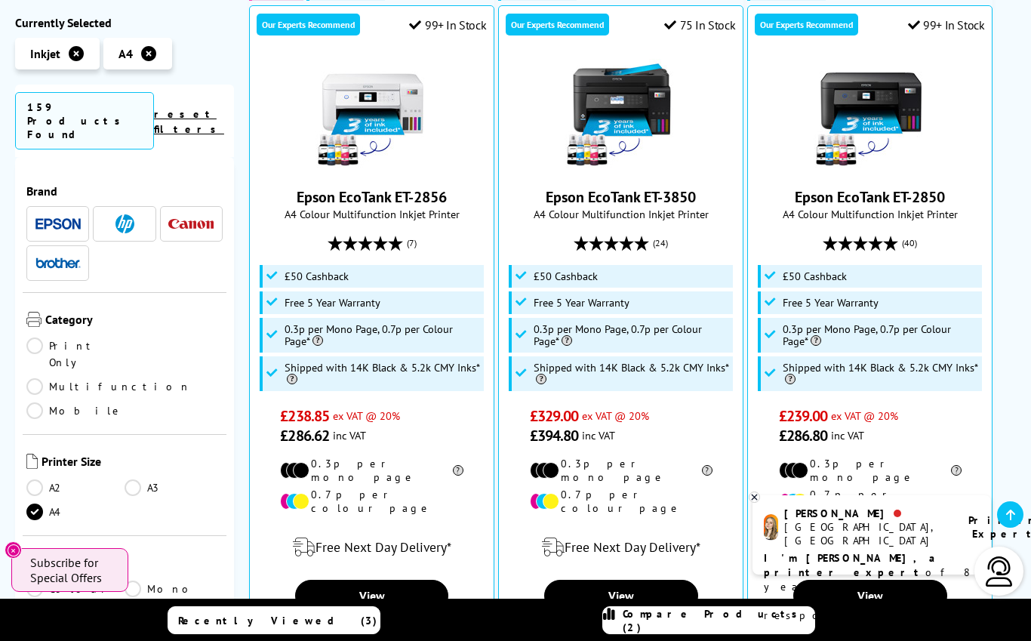
click at [131, 206] on li at bounding box center [124, 223] width 63 height 35
click at [129, 214] on img at bounding box center [124, 223] width 19 height 19
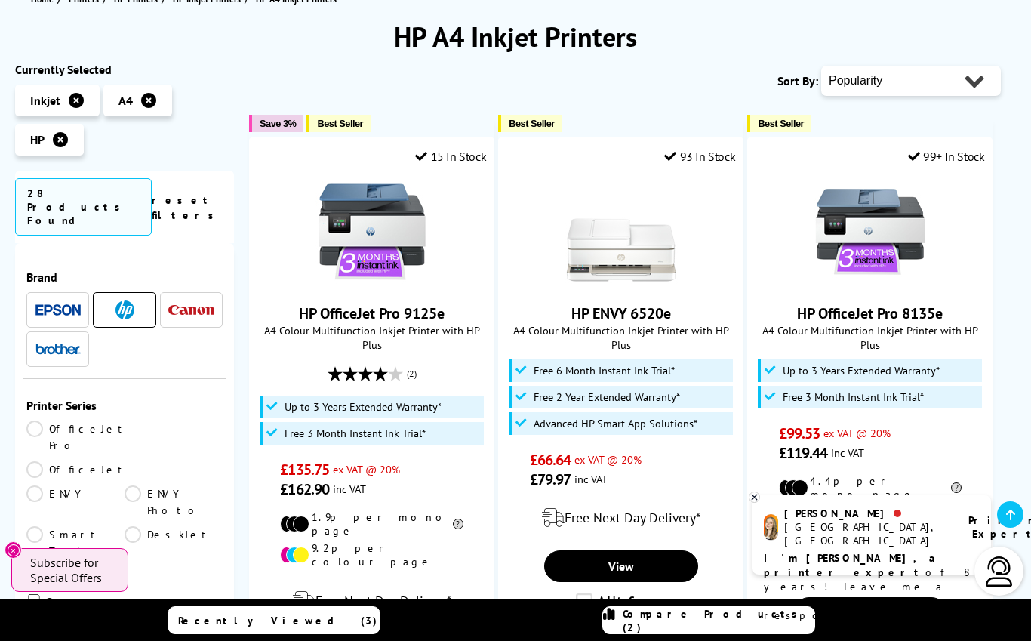
scroll to position [199, 0]
click at [965, 77] on select "Popularity Rating Price - Low to High Price - High to Low Running Costs - Low t…" at bounding box center [911, 80] width 180 height 30
select select "Price Ascending"
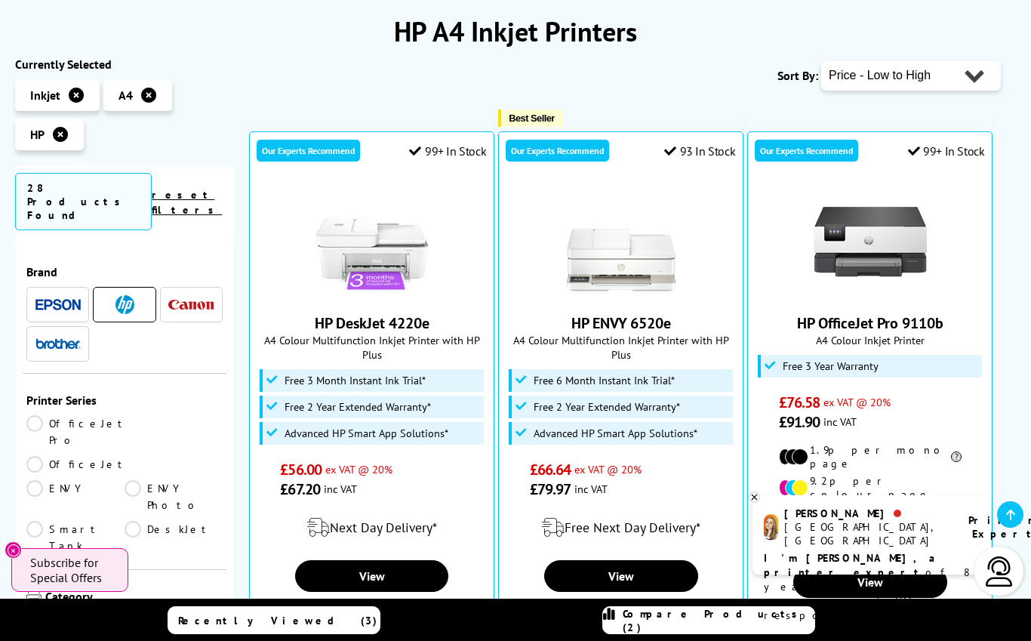
scroll to position [204, 0]
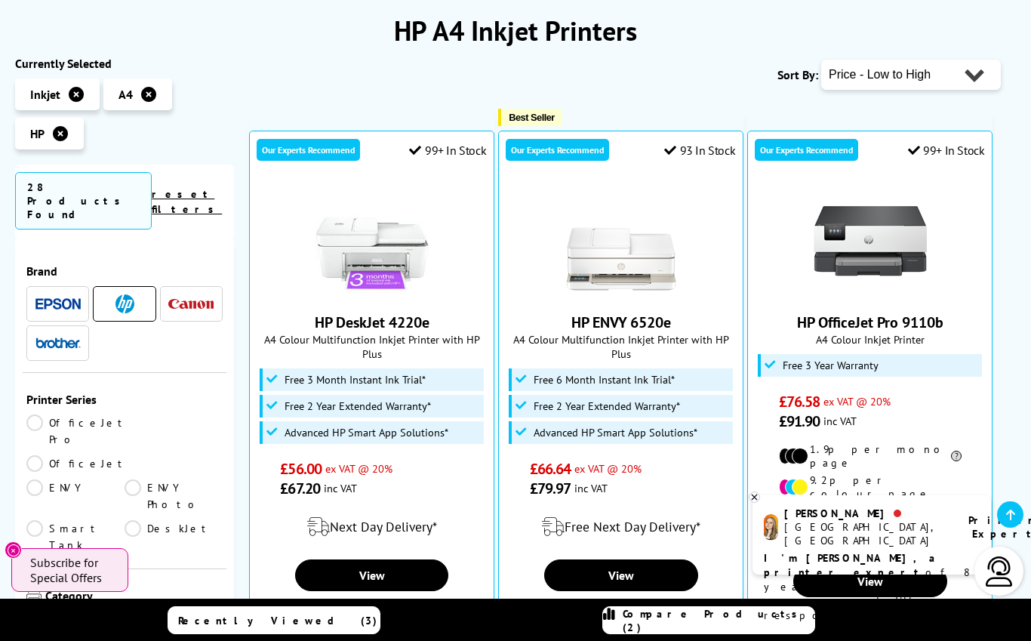
click at [382, 313] on link "HP DeskJet 4220e" at bounding box center [372, 323] width 115 height 20
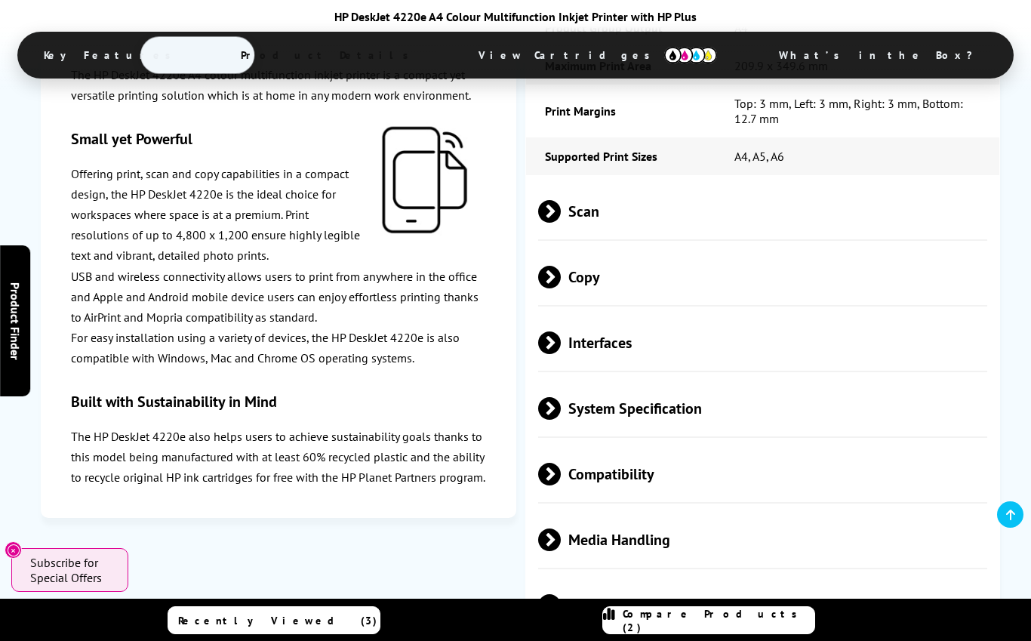
scroll to position [2395, 0]
click at [911, 231] on span "Scan" at bounding box center [763, 210] width 450 height 57
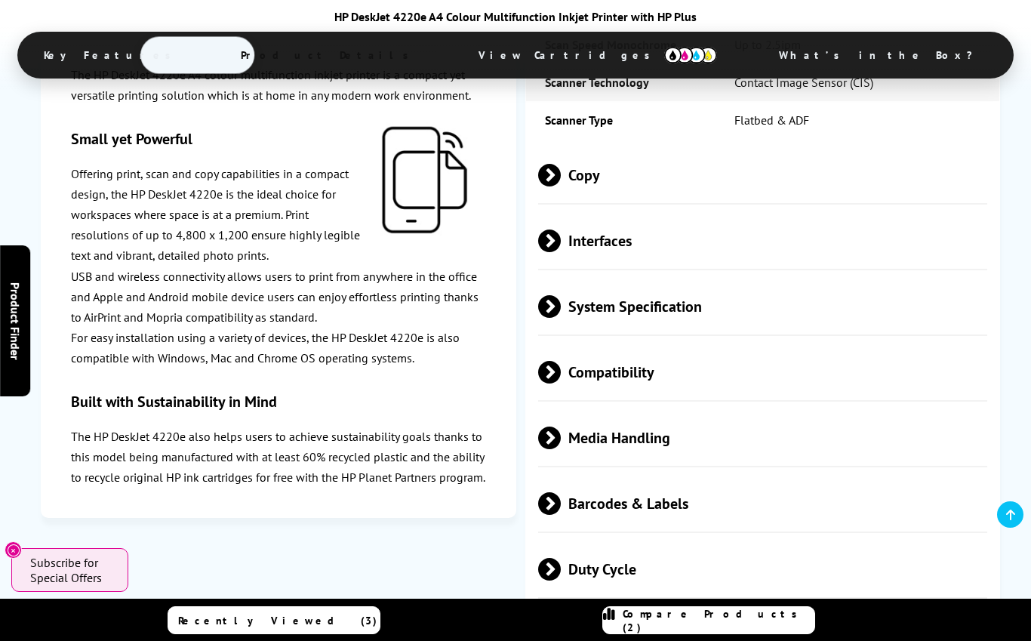
scroll to position [2825, 0]
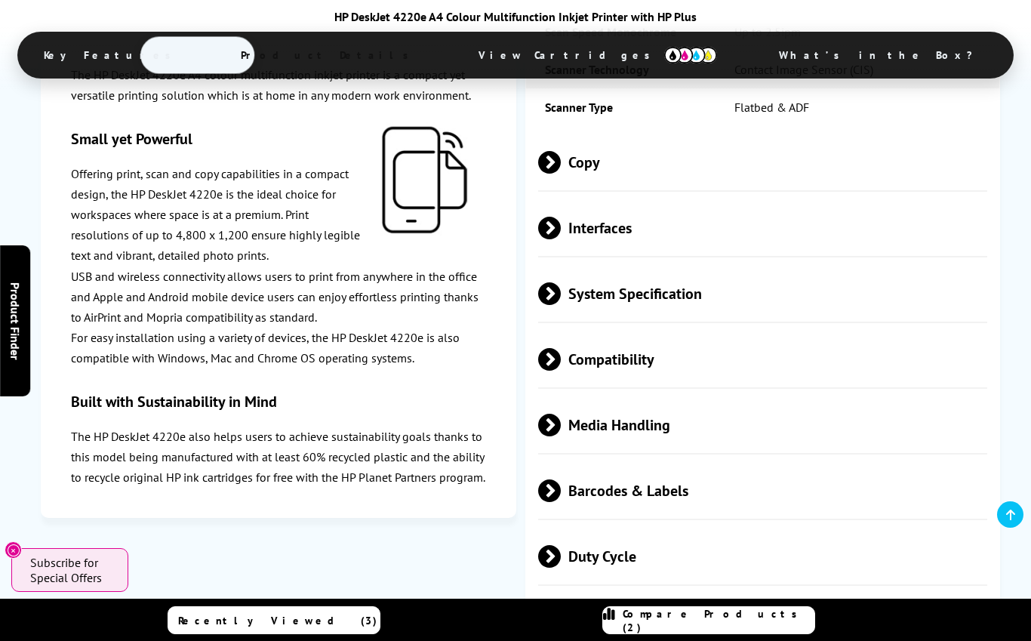
click at [908, 233] on div "Print Speed Monochrome Up to 20ppm Mono Print Printer Resolution Up to 4,800 x …" at bounding box center [762, 193] width 475 height 1721
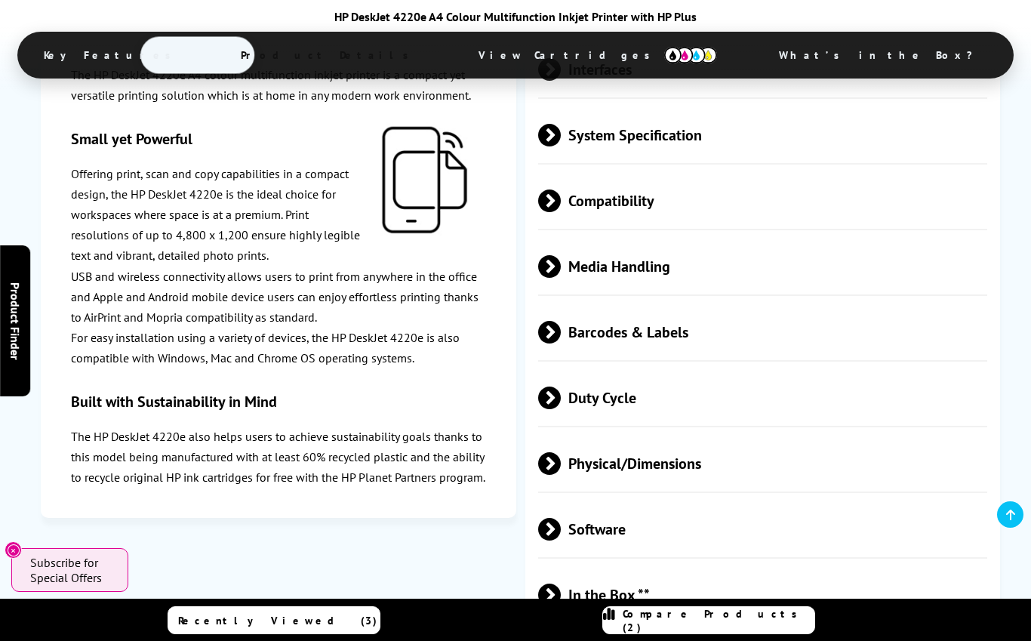
scroll to position [2986, 0]
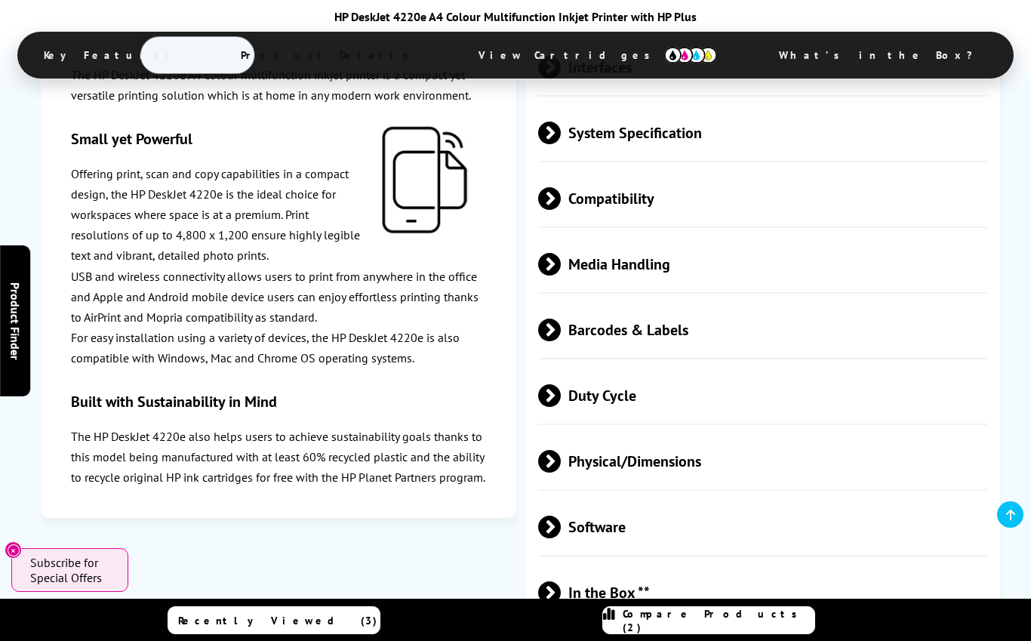
click at [909, 161] on span "System Specification" at bounding box center [763, 132] width 450 height 57
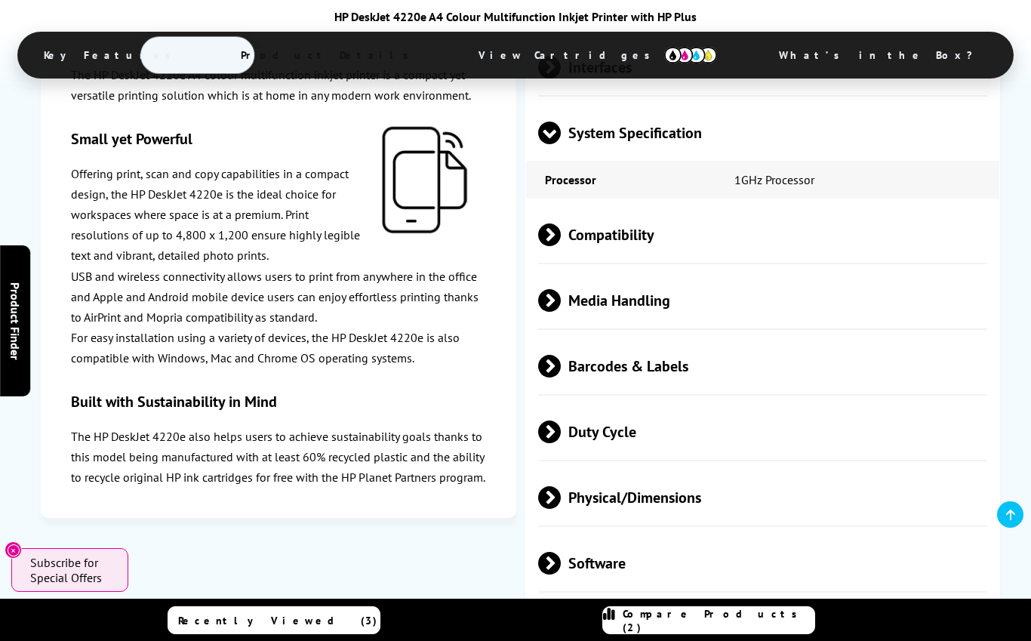
click at [928, 95] on span "Interfaces" at bounding box center [763, 66] width 450 height 57
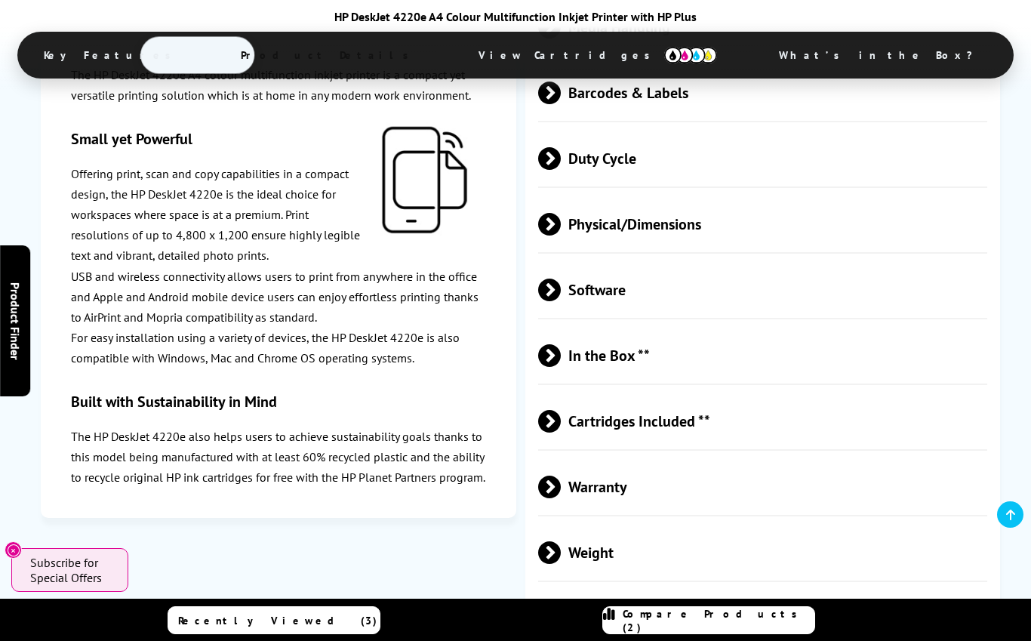
scroll to position [3512, 0]
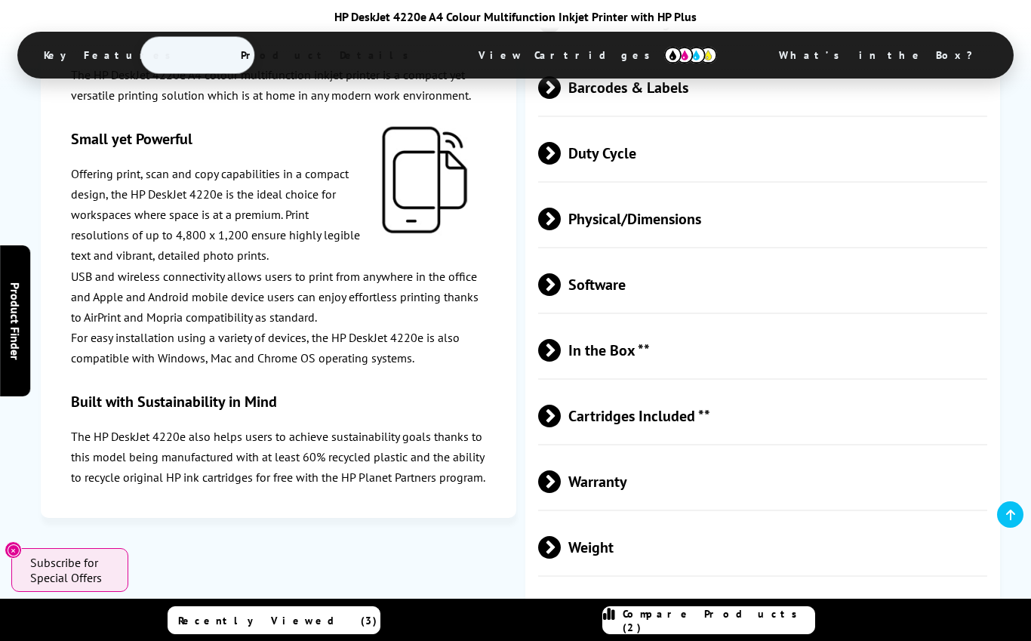
click at [901, 181] on span "Duty Cycle" at bounding box center [763, 153] width 450 height 57
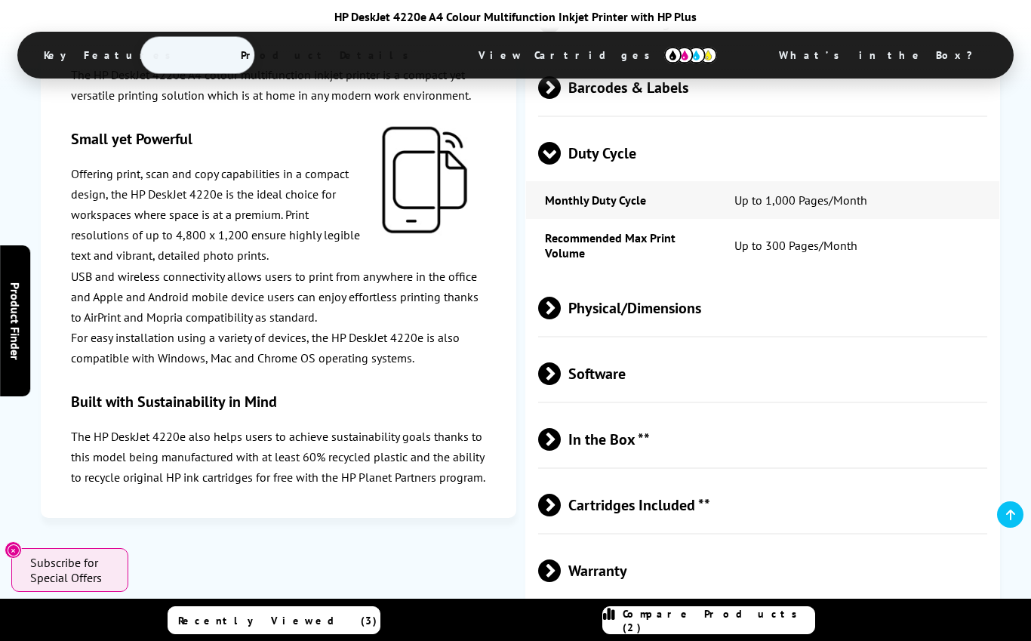
click at [910, 115] on span "Barcodes & Labels" at bounding box center [763, 87] width 450 height 57
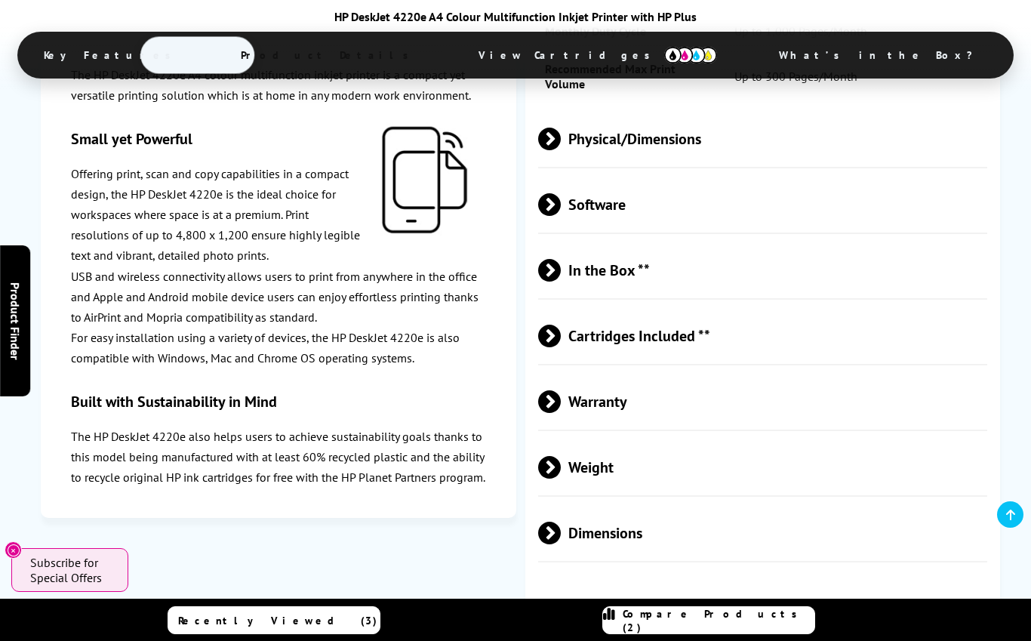
click at [904, 167] on span "Physical/Dimensions" at bounding box center [763, 138] width 450 height 57
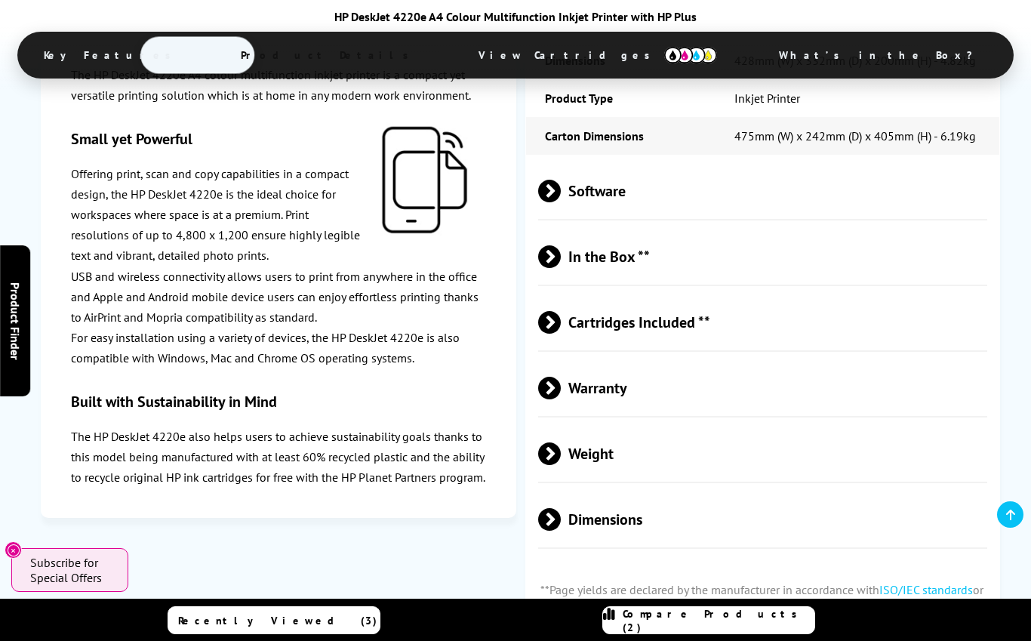
scroll to position [4005, 0]
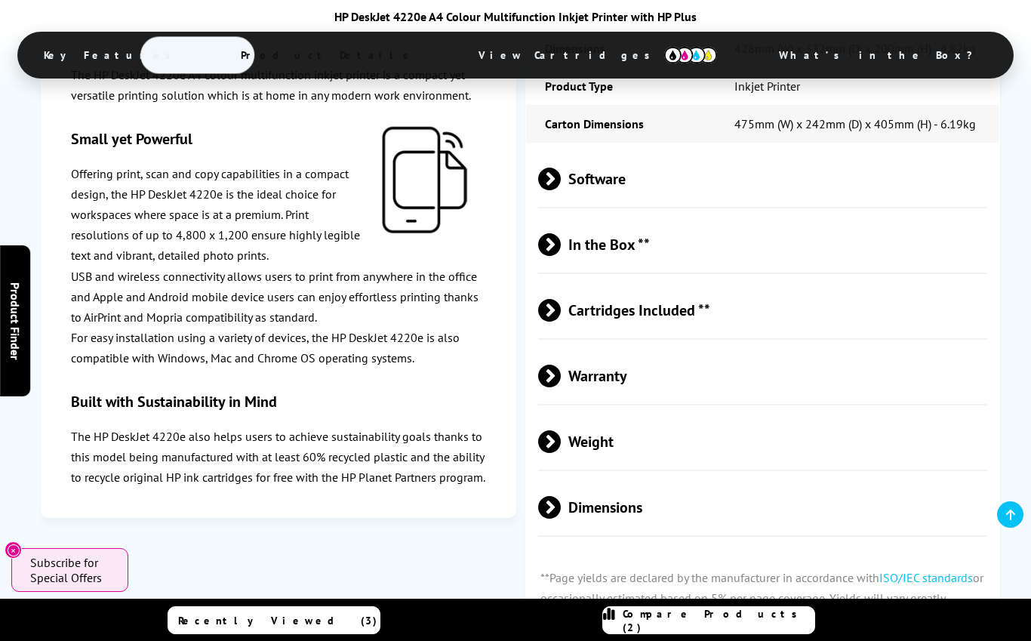
click at [911, 207] on span "Software" at bounding box center [763, 178] width 450 height 57
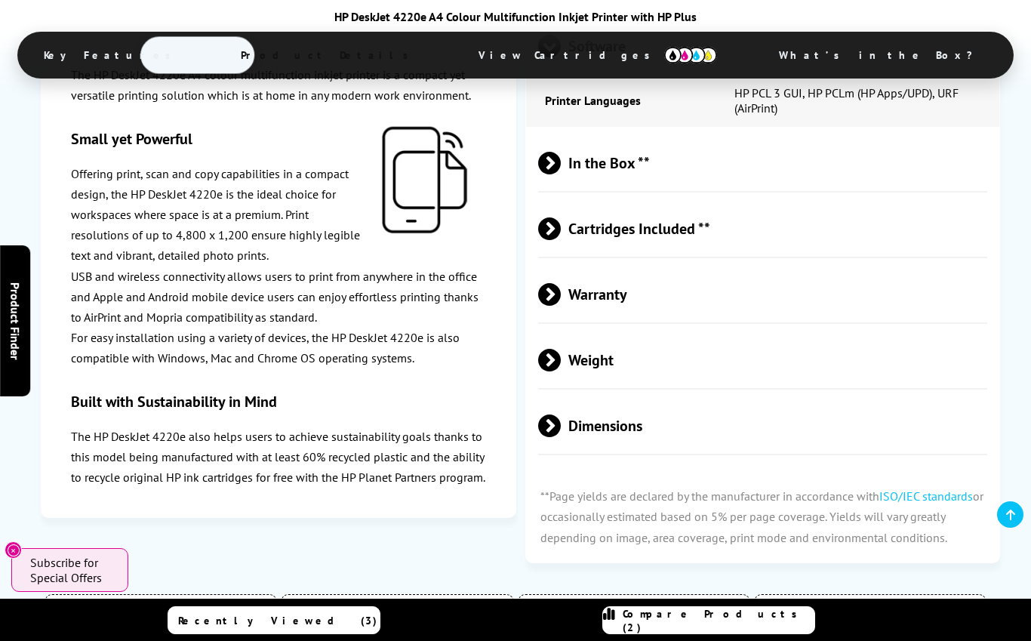
scroll to position [4194, 0]
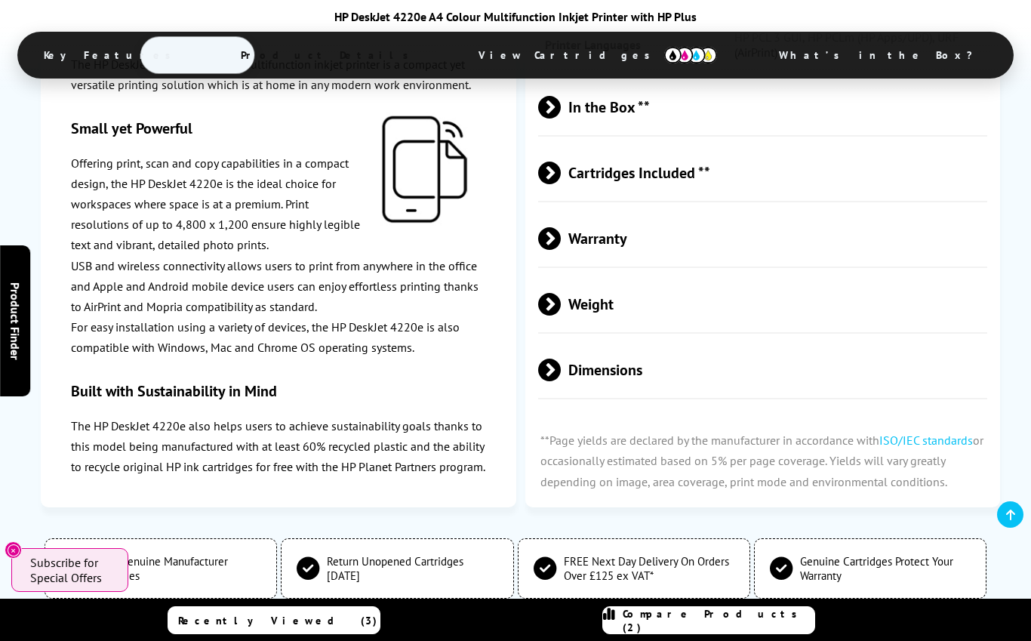
click at [908, 201] on span "Cartridges Included **" at bounding box center [763, 172] width 450 height 57
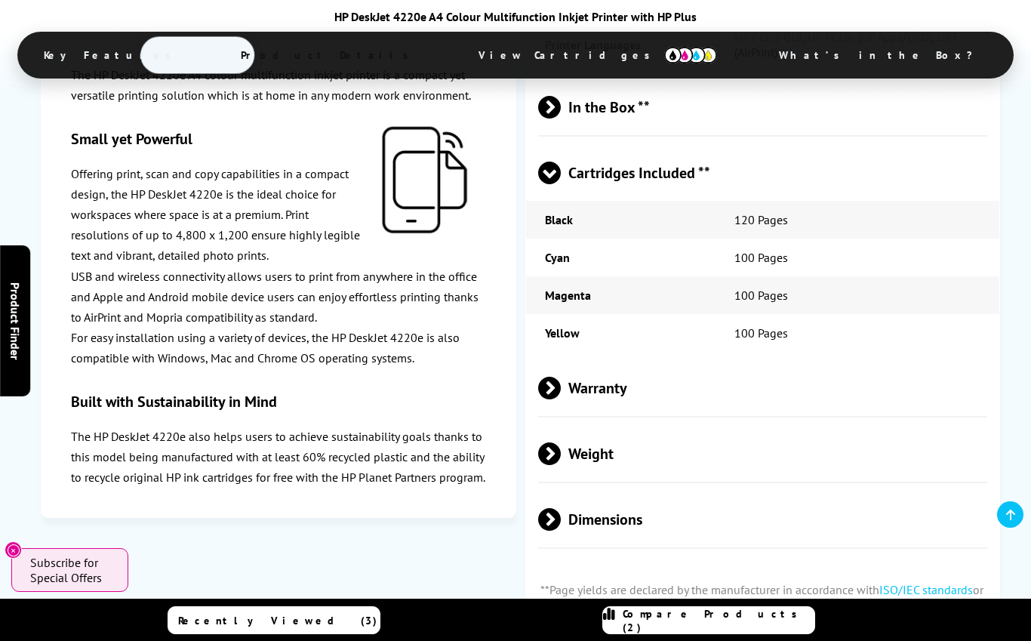
click at [913, 135] on span "In the Box **" at bounding box center [763, 107] width 450 height 57
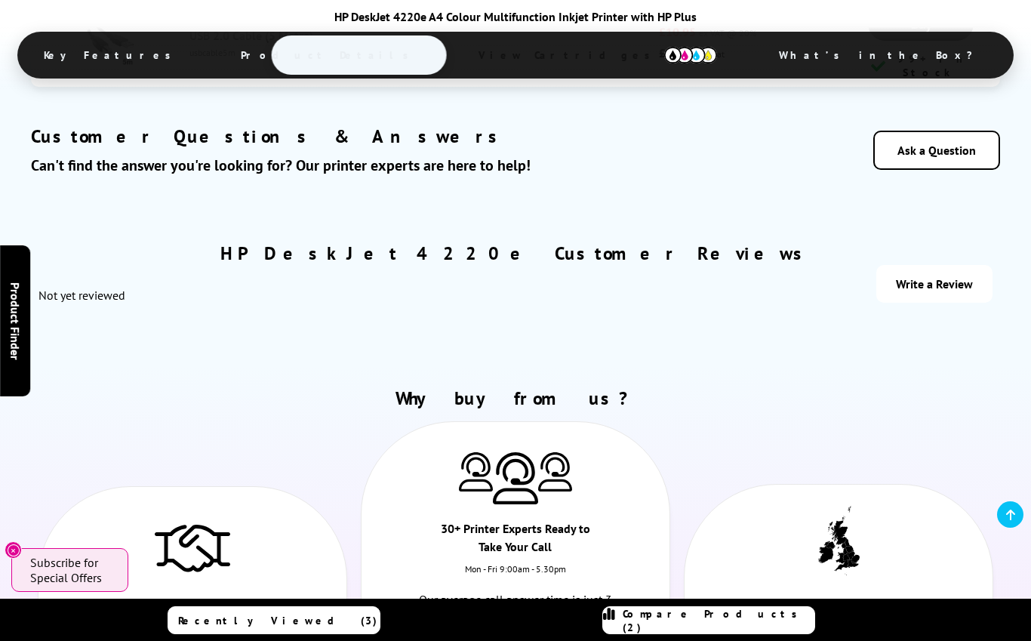
scroll to position [6488, 0]
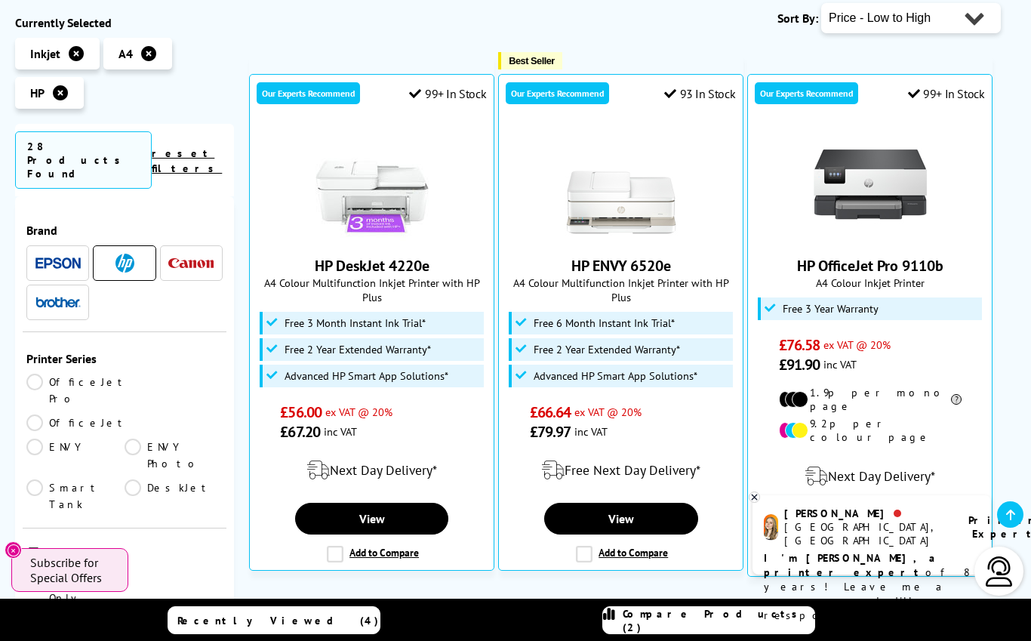
scroll to position [259, 0]
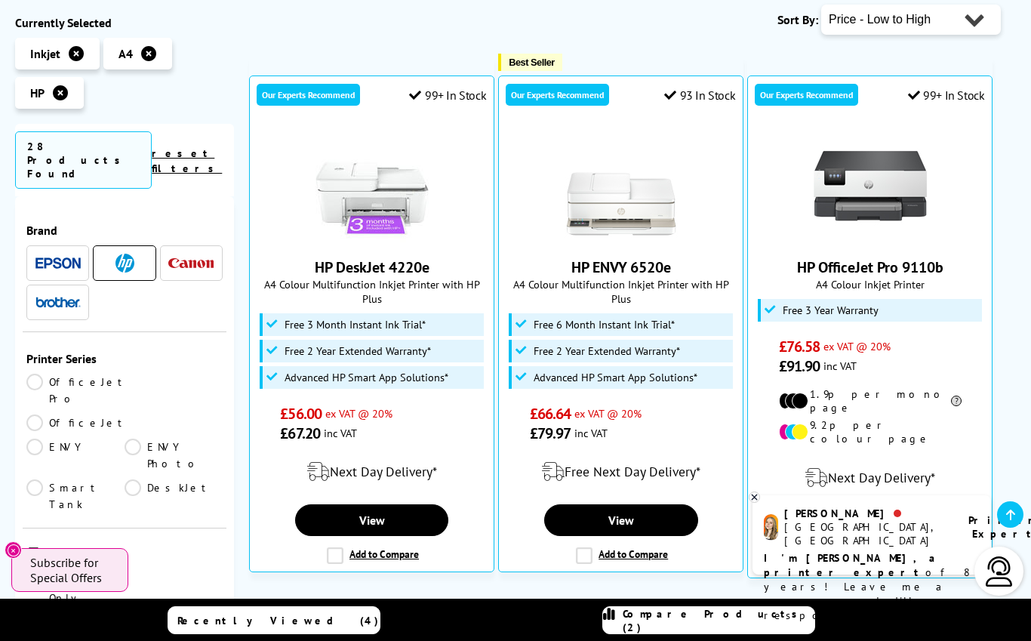
click at [334, 564] on label "Add to Compare" at bounding box center [373, 555] width 92 height 17
click at [0, 0] on input "Add to Compare" at bounding box center [0, 0] width 0 height 0
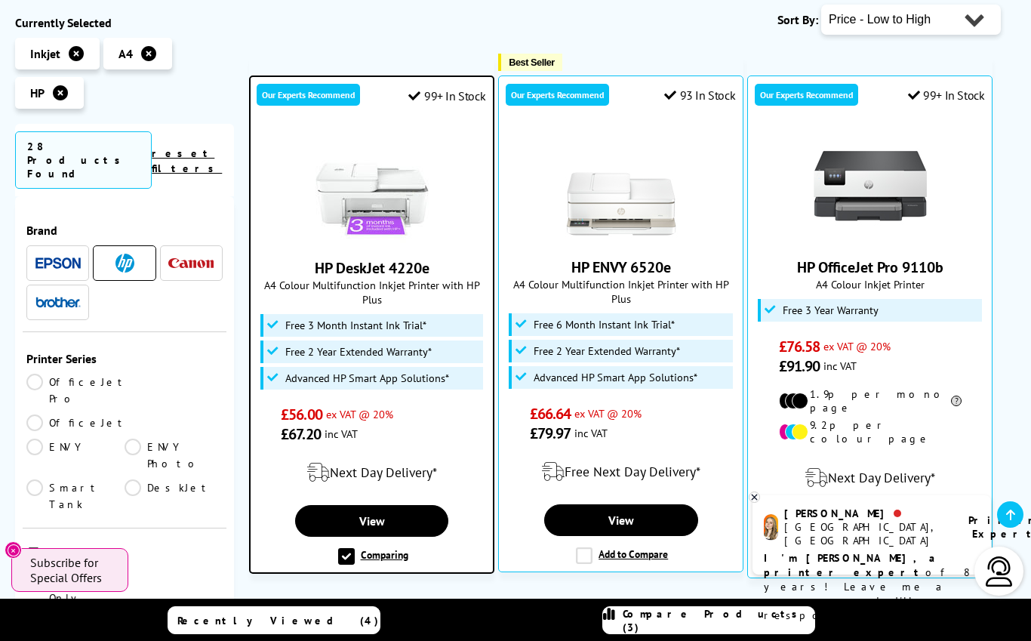
click at [773, 634] on link "Compare Products (3)" at bounding box center [708, 620] width 213 height 28
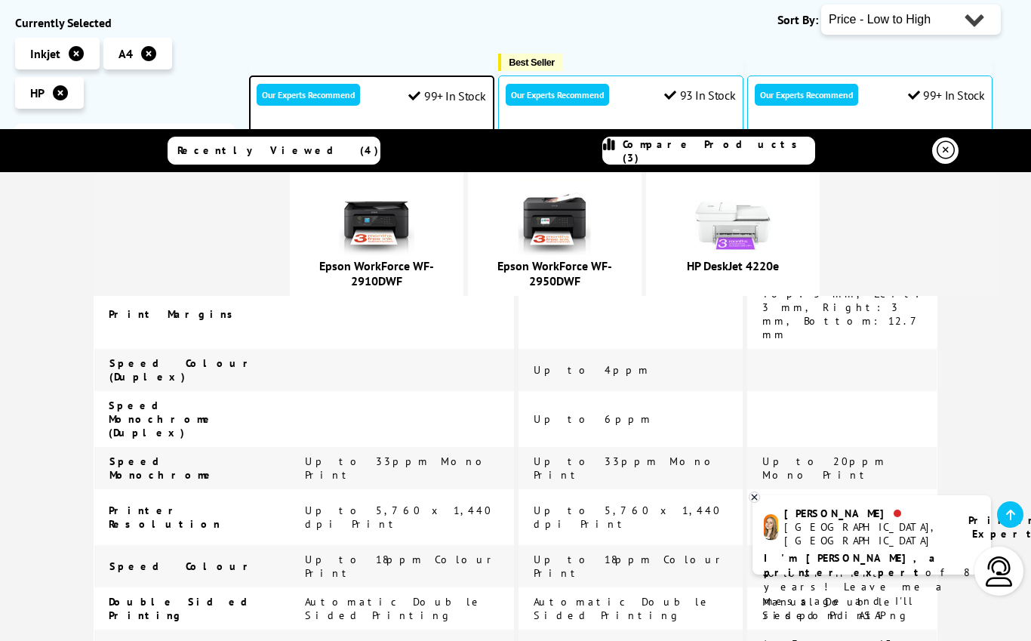
scroll to position [708, 0]
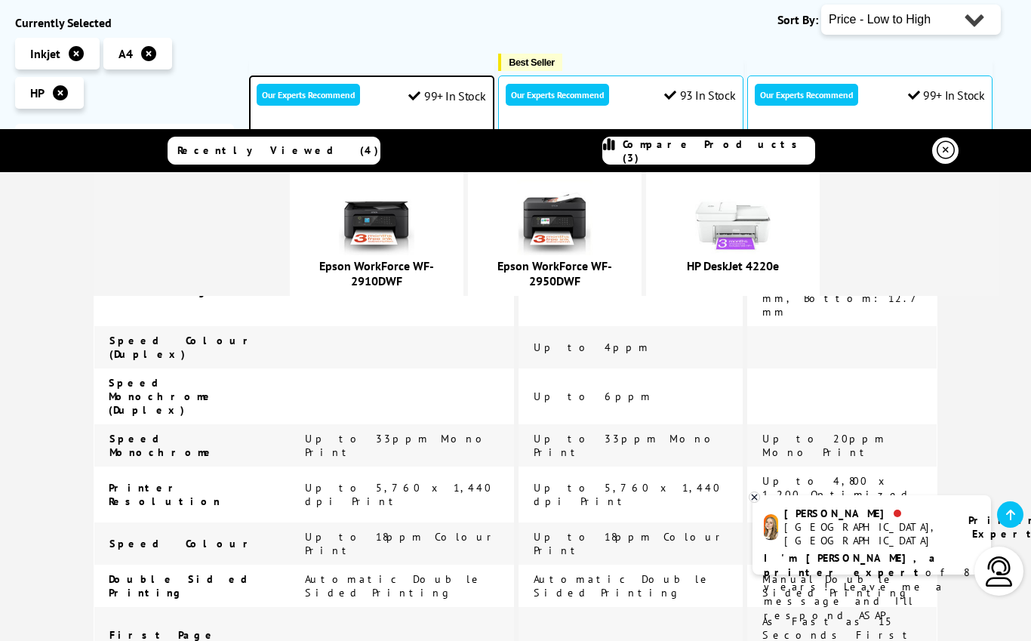
click at [752, 503] on icon at bounding box center [755, 496] width 10 height 11
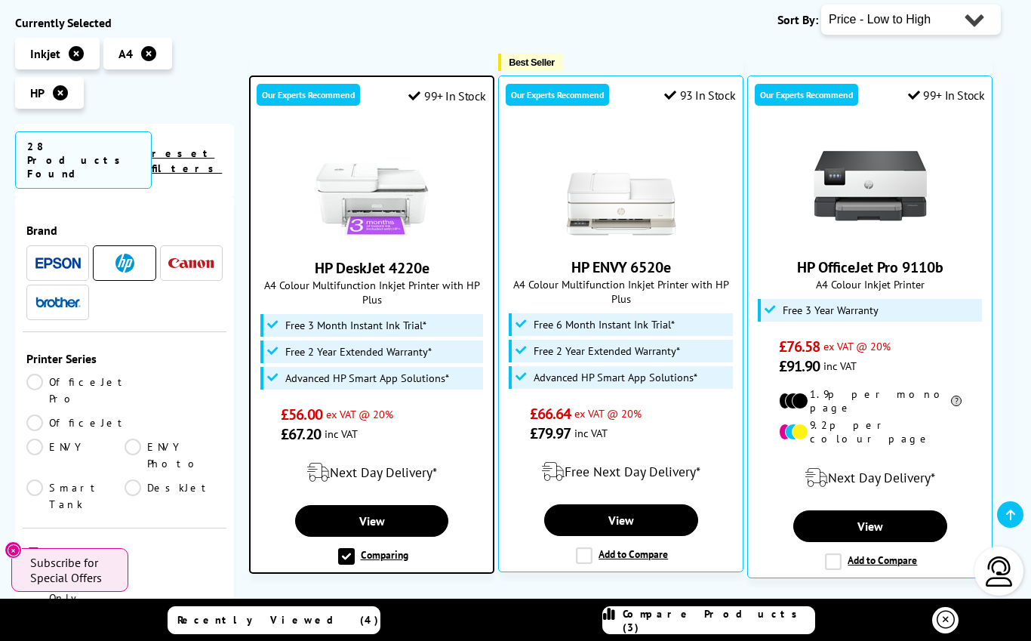
scroll to position [0, 0]
click at [753, 634] on span "Compare Products (3)" at bounding box center [719, 620] width 192 height 27
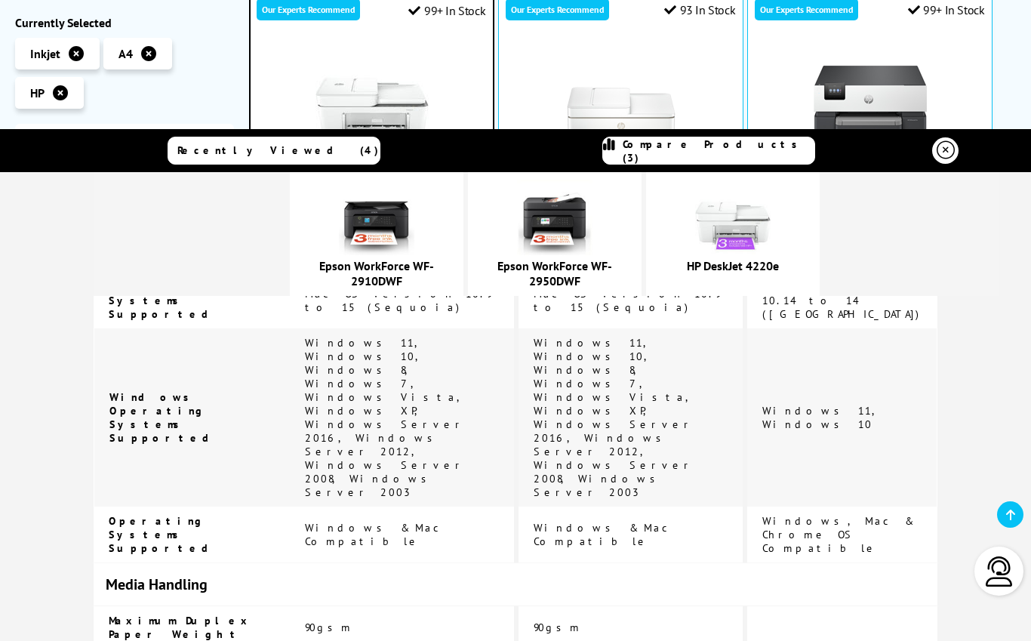
scroll to position [345, 0]
